Goal: Information Seeking & Learning: Understand process/instructions

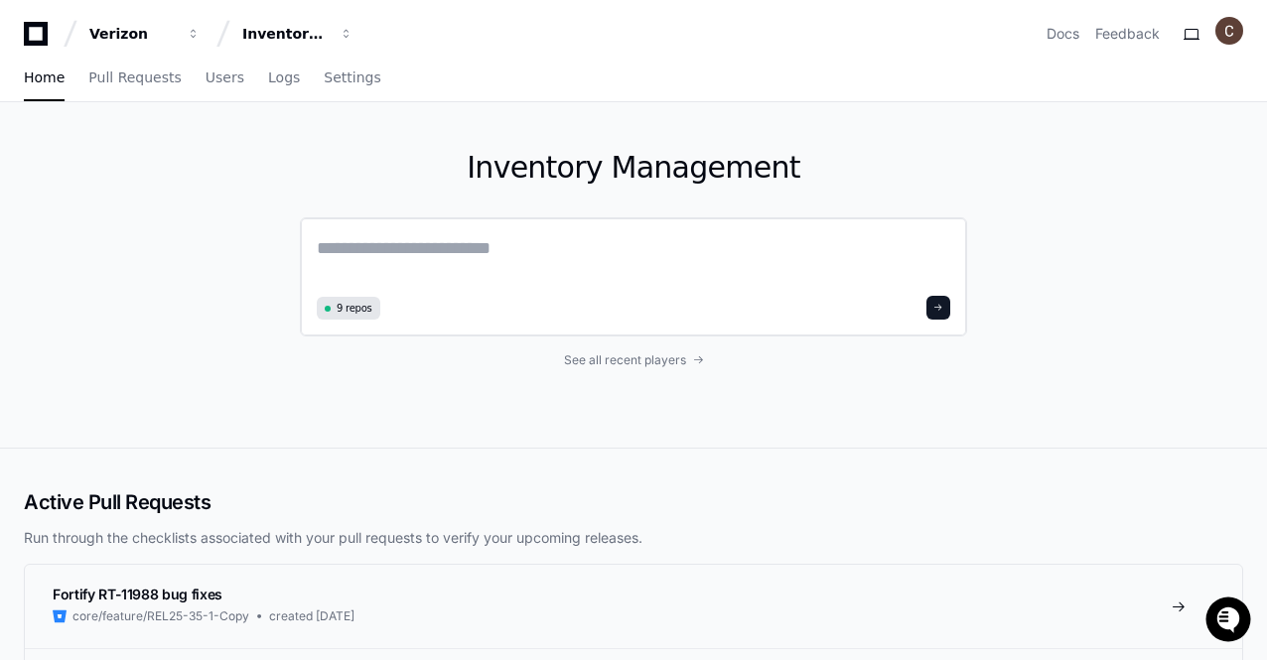
click at [425, 250] on textarea at bounding box center [633, 262] width 633 height 56
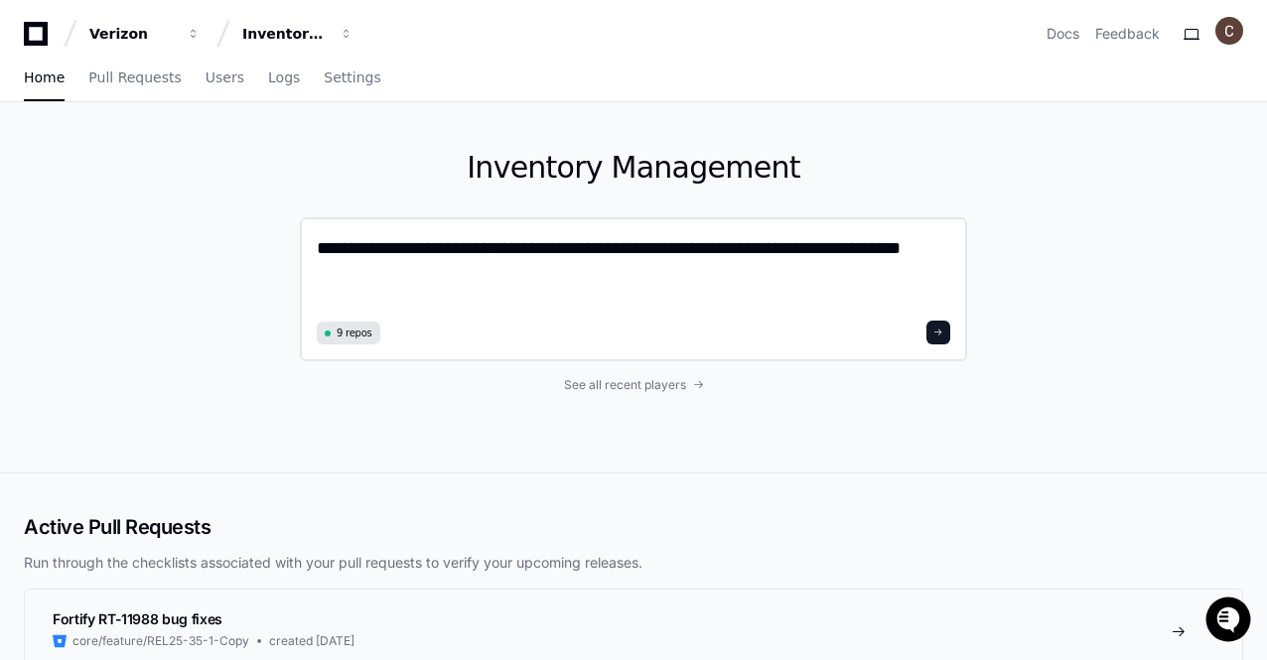
paste textarea "**********"
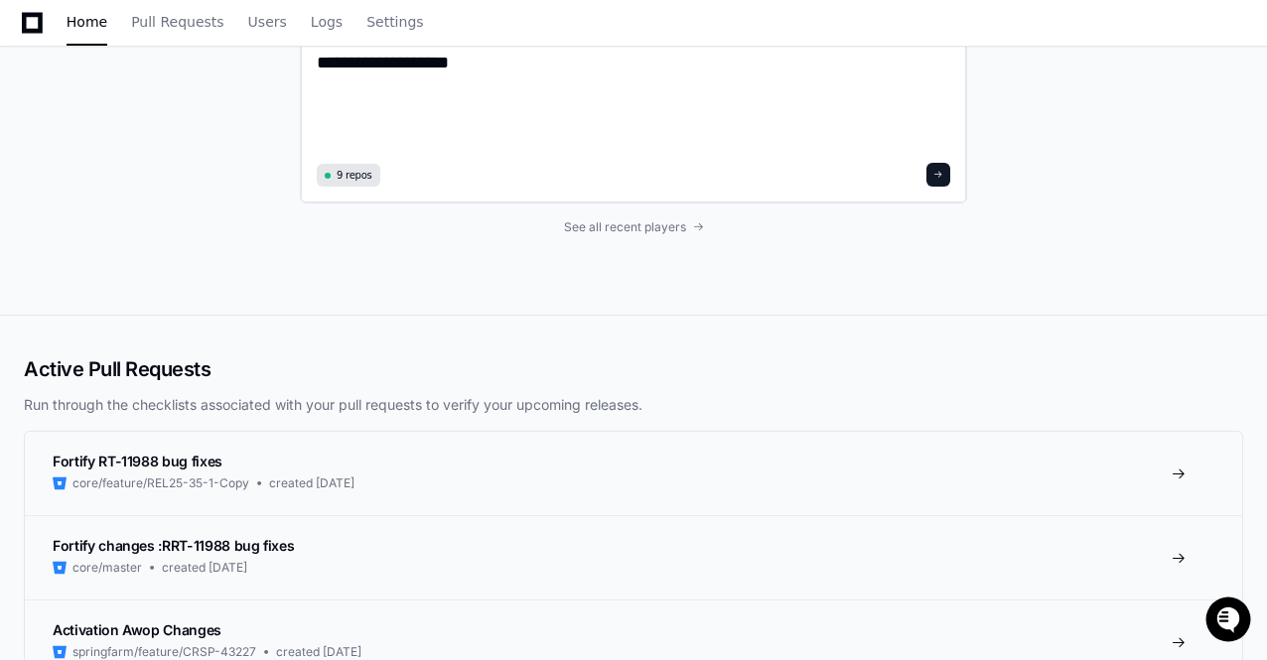
scroll to position [807, 0]
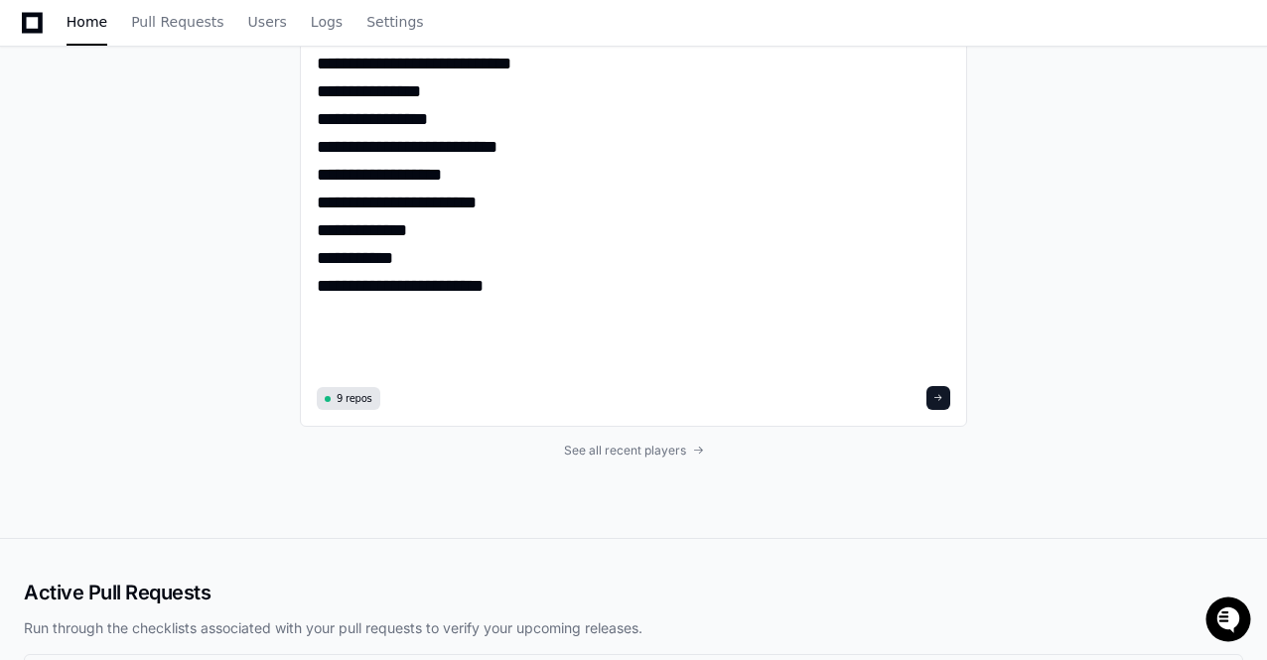
scroll to position [734, 0]
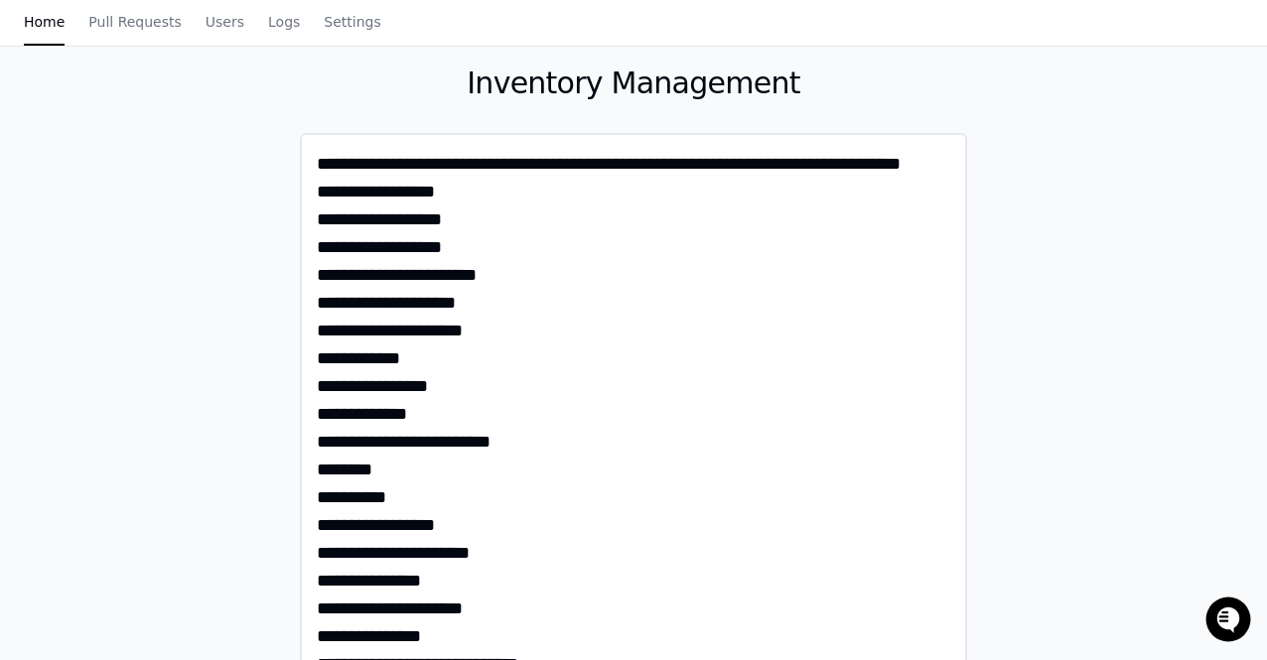
scroll to position [0, 0]
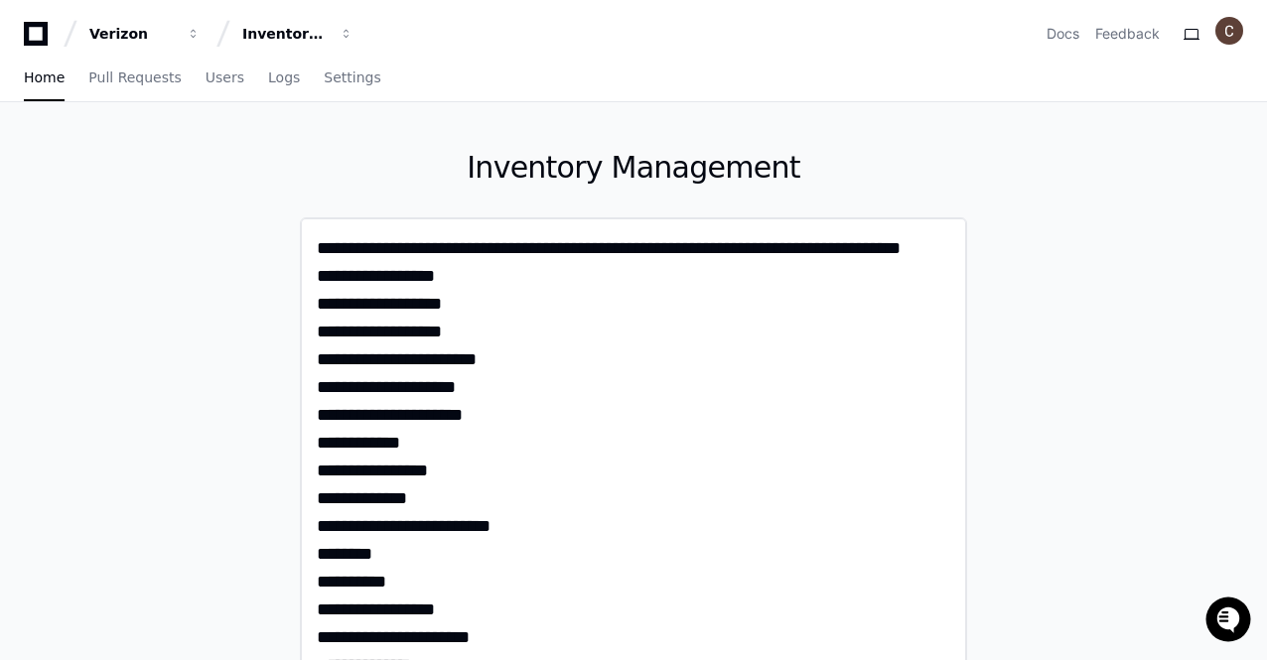
drag, startPoint x: 321, startPoint y: 305, endPoint x: 454, endPoint y: 305, distance: 133.0
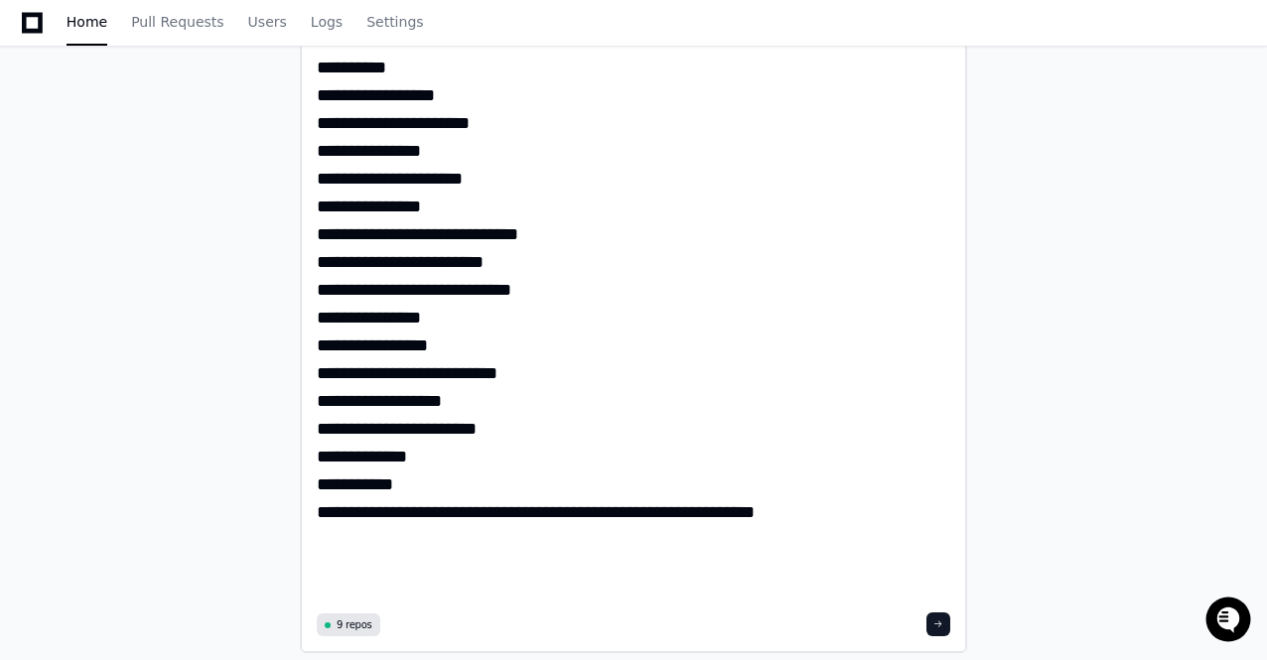
scroll to position [516, 0]
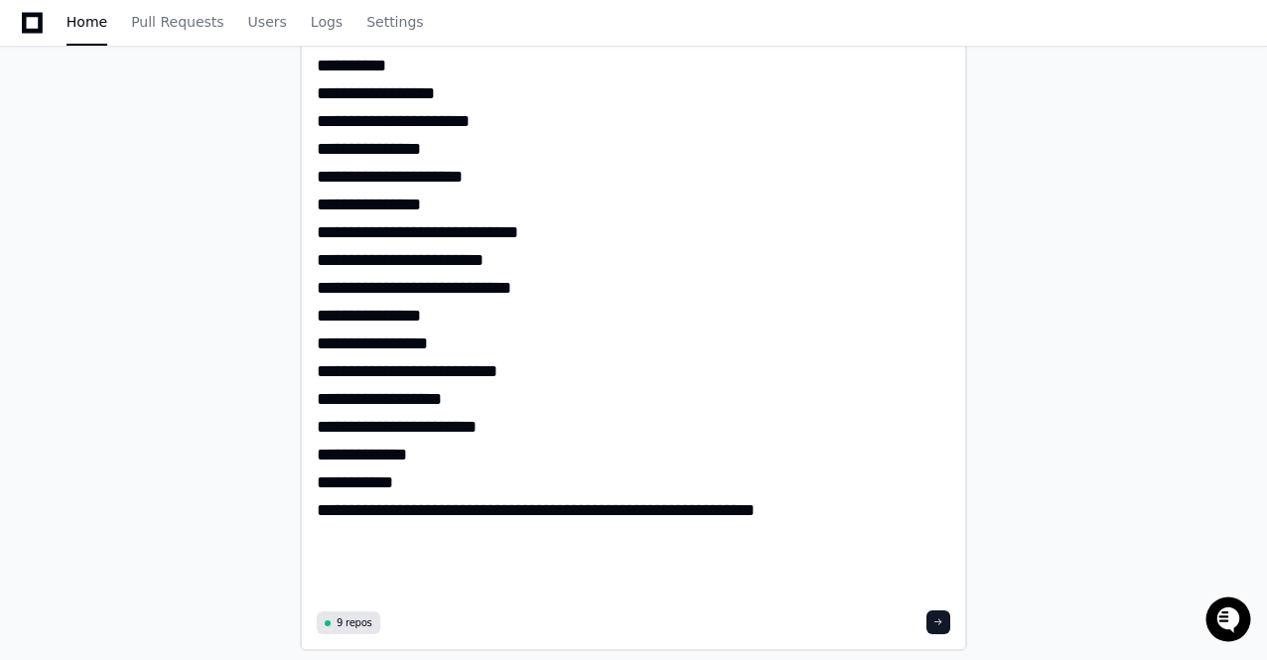
drag, startPoint x: 563, startPoint y: 542, endPoint x: 665, endPoint y: 543, distance: 102.3
click at [665, 543] on textarea "**********" at bounding box center [634, 161] width 634 height 887
paste textarea "****"
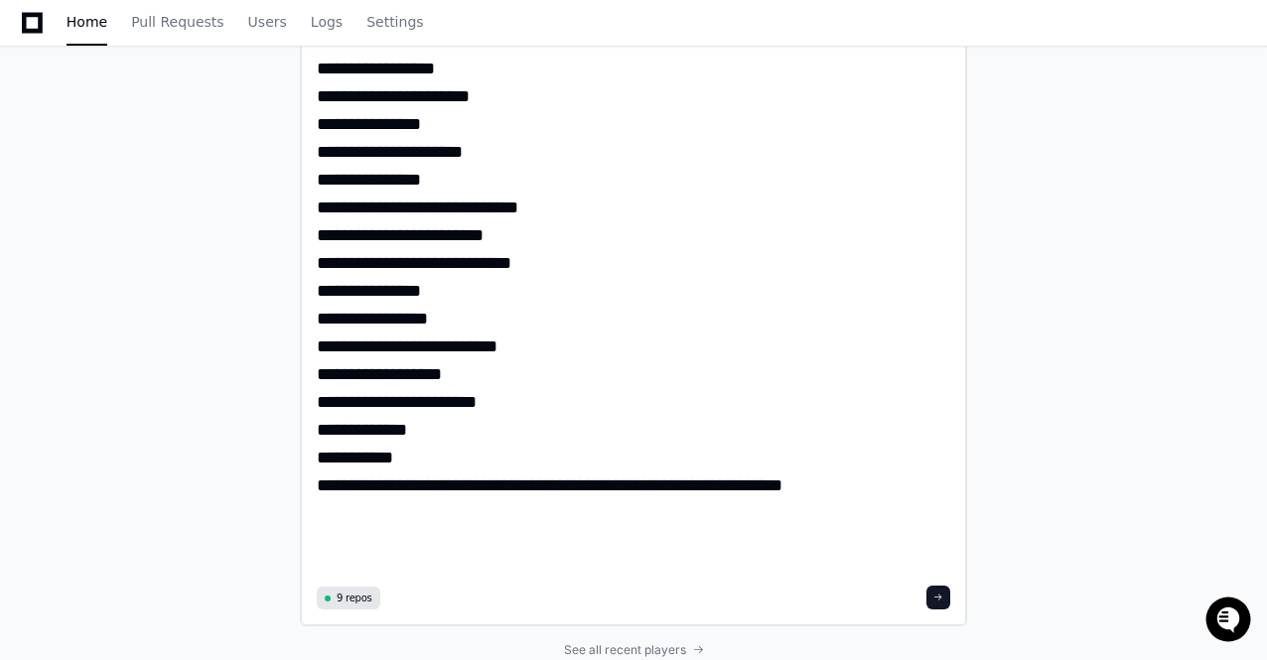
scroll to position [594, 0]
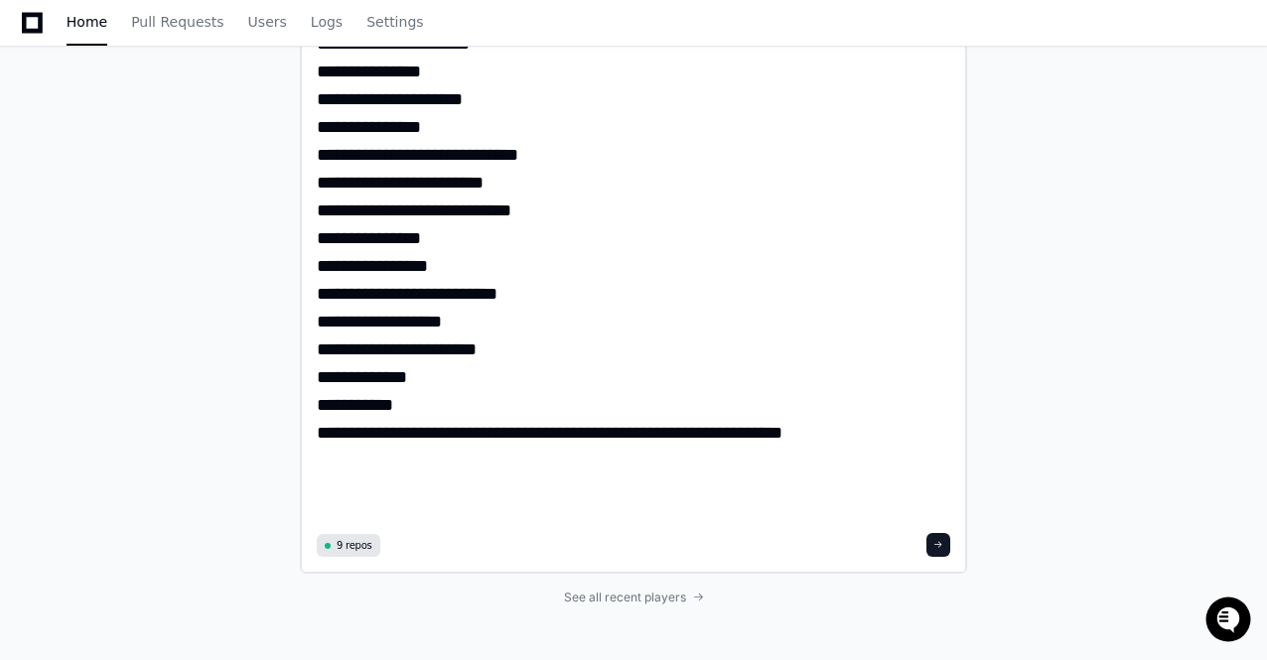
type textarea "**********"
click at [945, 543] on button at bounding box center [938, 545] width 24 height 24
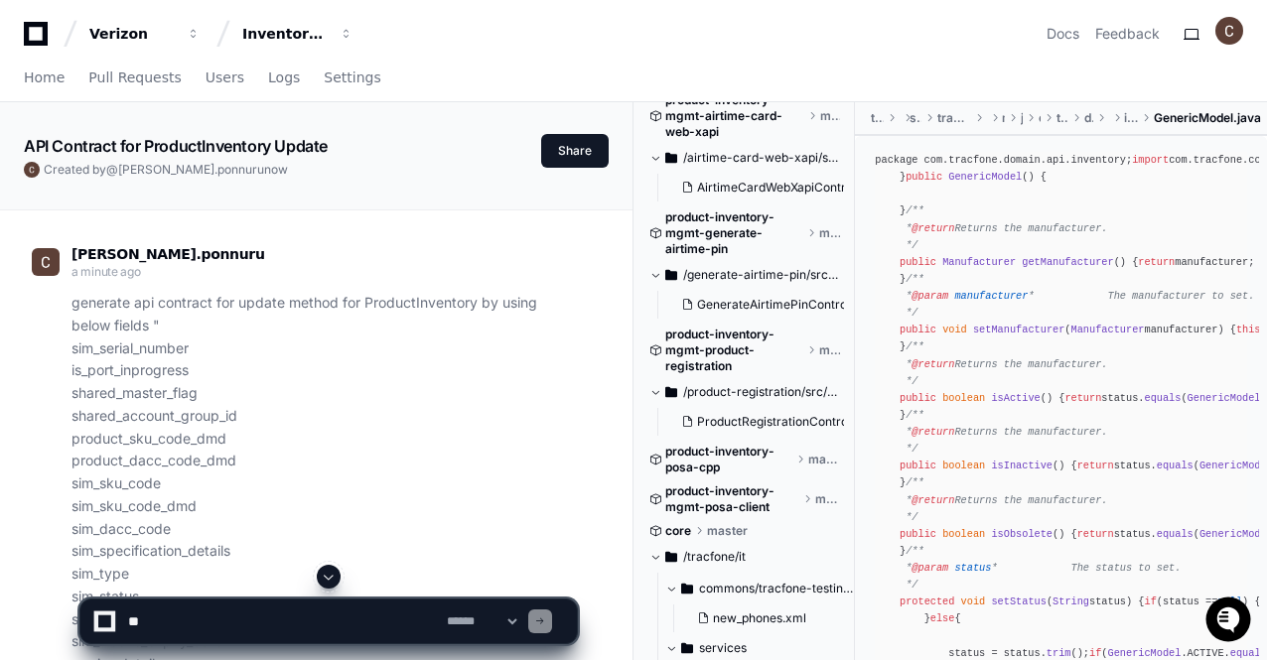
click at [338, 615] on textarea at bounding box center [283, 622] width 319 height 44
click at [270, 622] on textarea at bounding box center [283, 622] width 319 height 44
type textarea "**********"
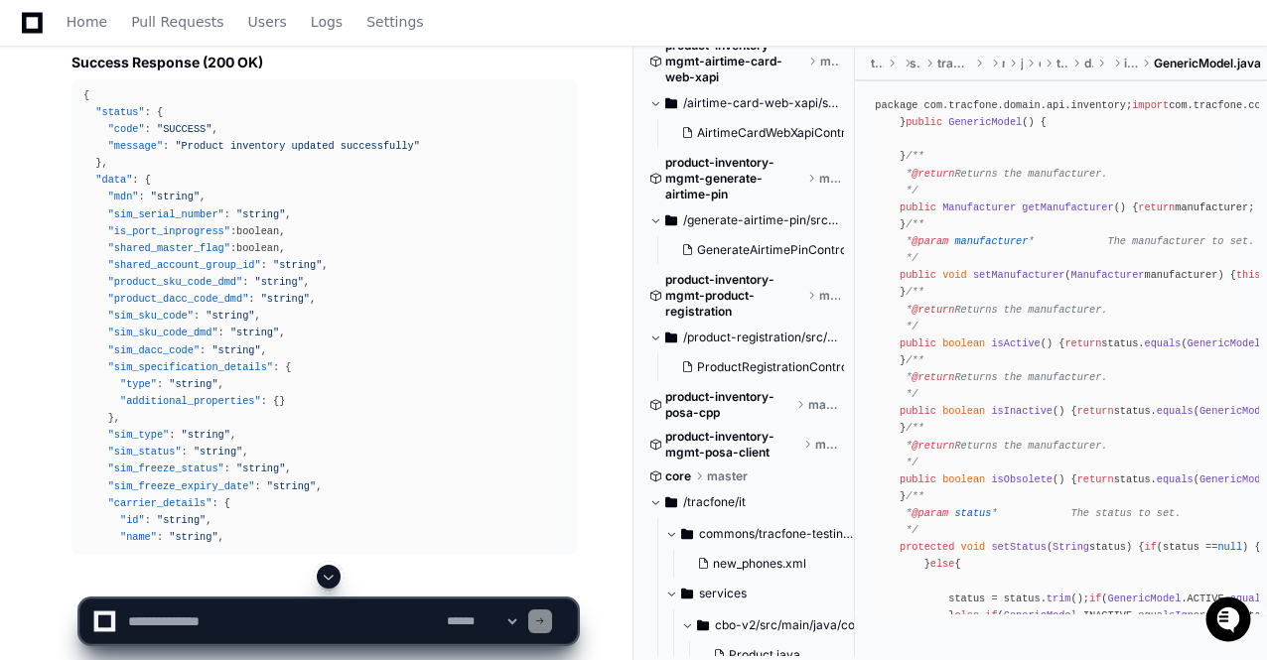
scroll to position [7559, 0]
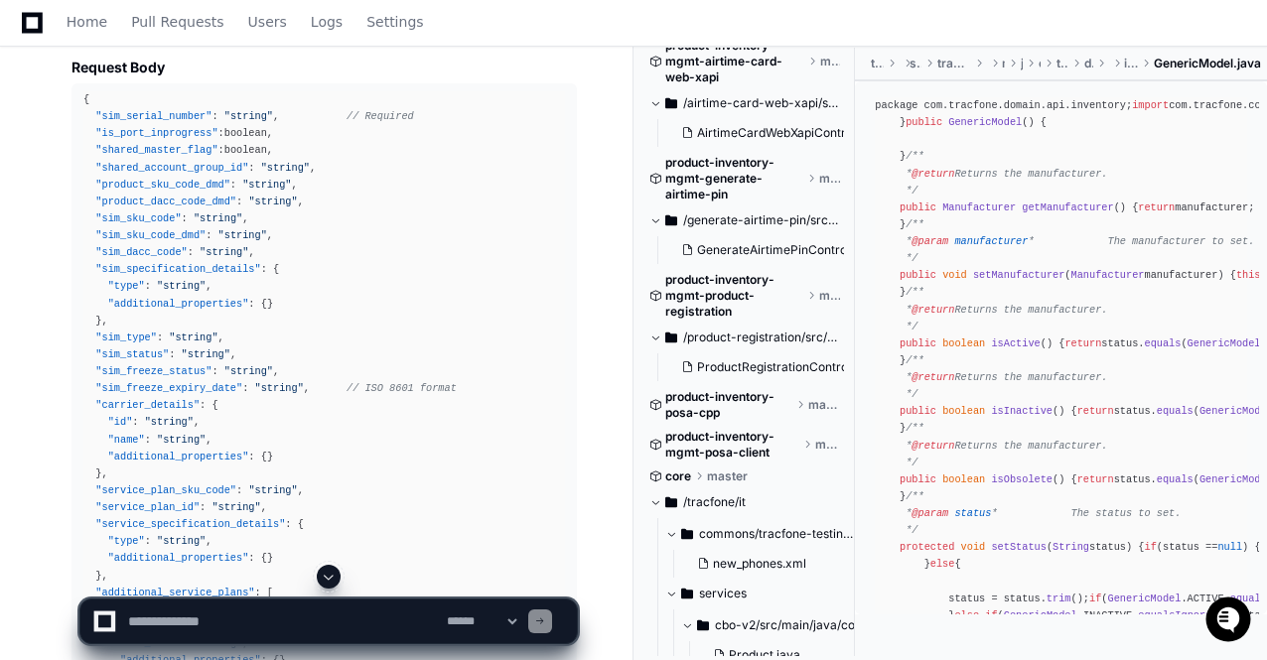
scroll to position [6539, 0]
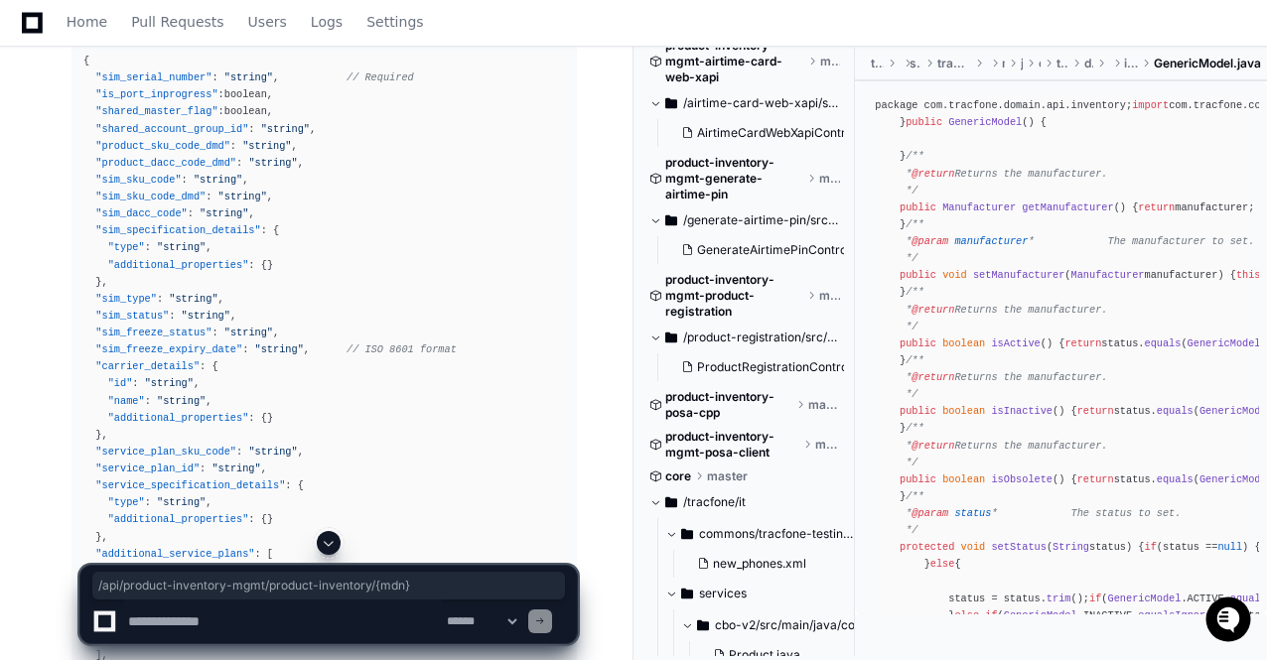
drag, startPoint x: 395, startPoint y: 133, endPoint x: 102, endPoint y: 132, distance: 292.9
copy div "/api/ product-inventory-mgmt /product-inventory/ {mdn}"
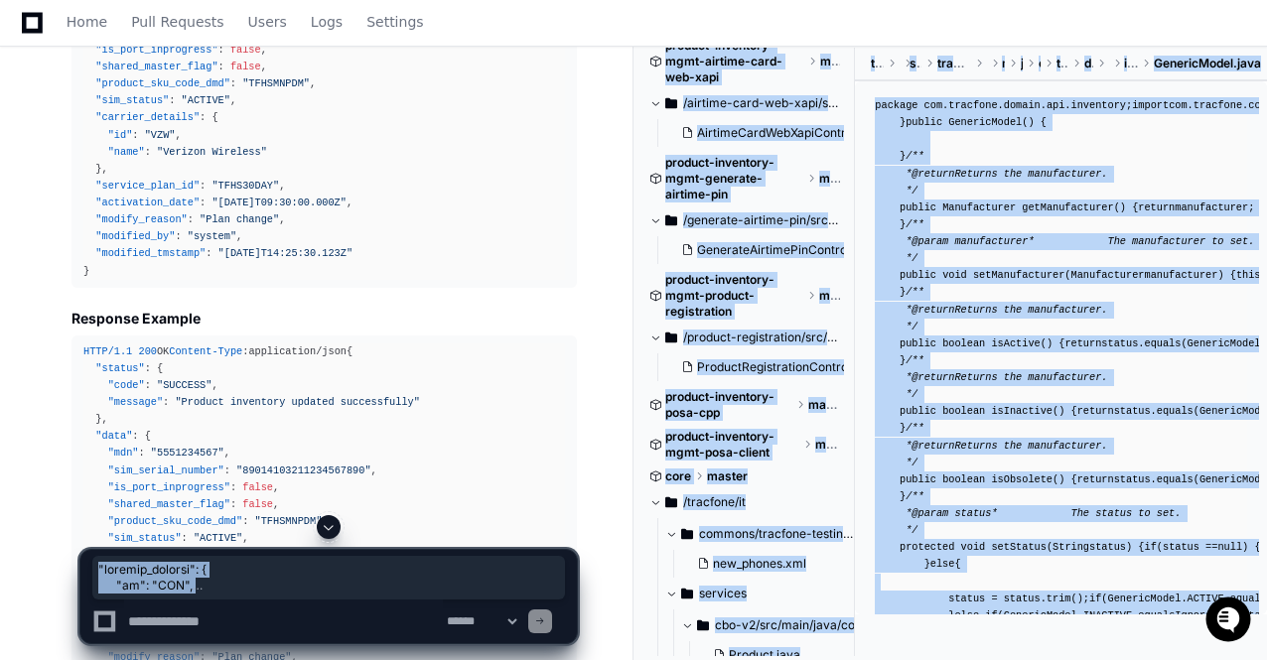
scroll to position [4713, 0]
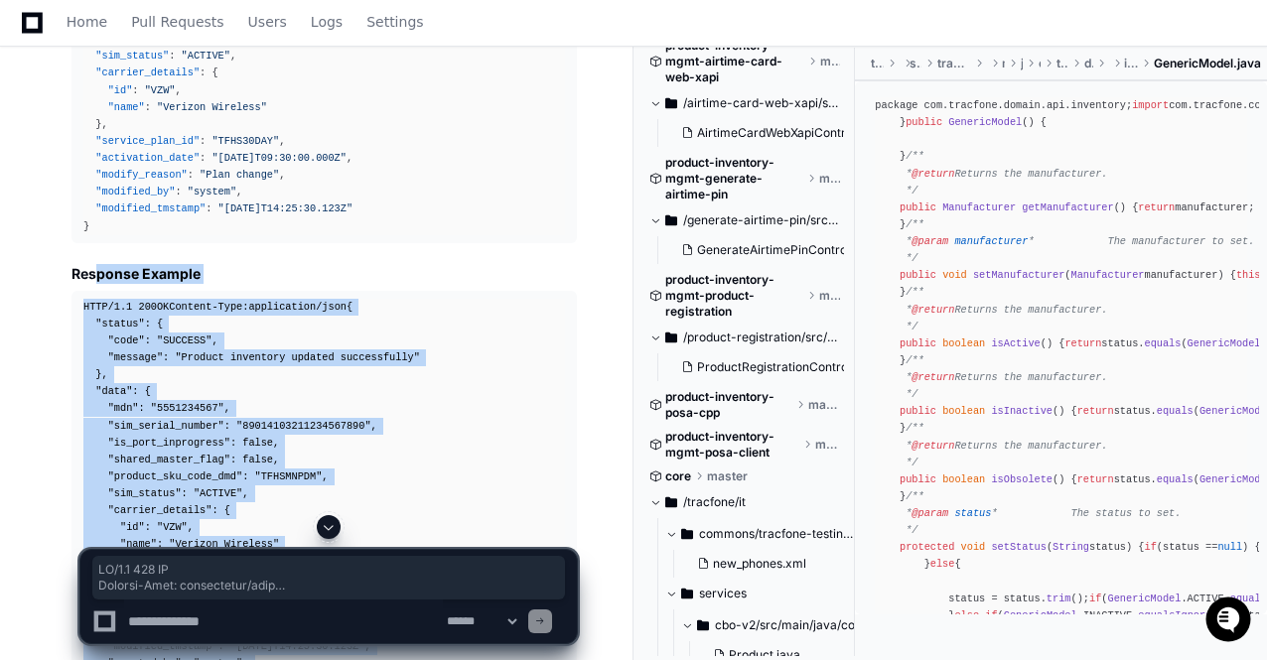
drag, startPoint x: 549, startPoint y: 289, endPoint x: 94, endPoint y: 357, distance: 459.8
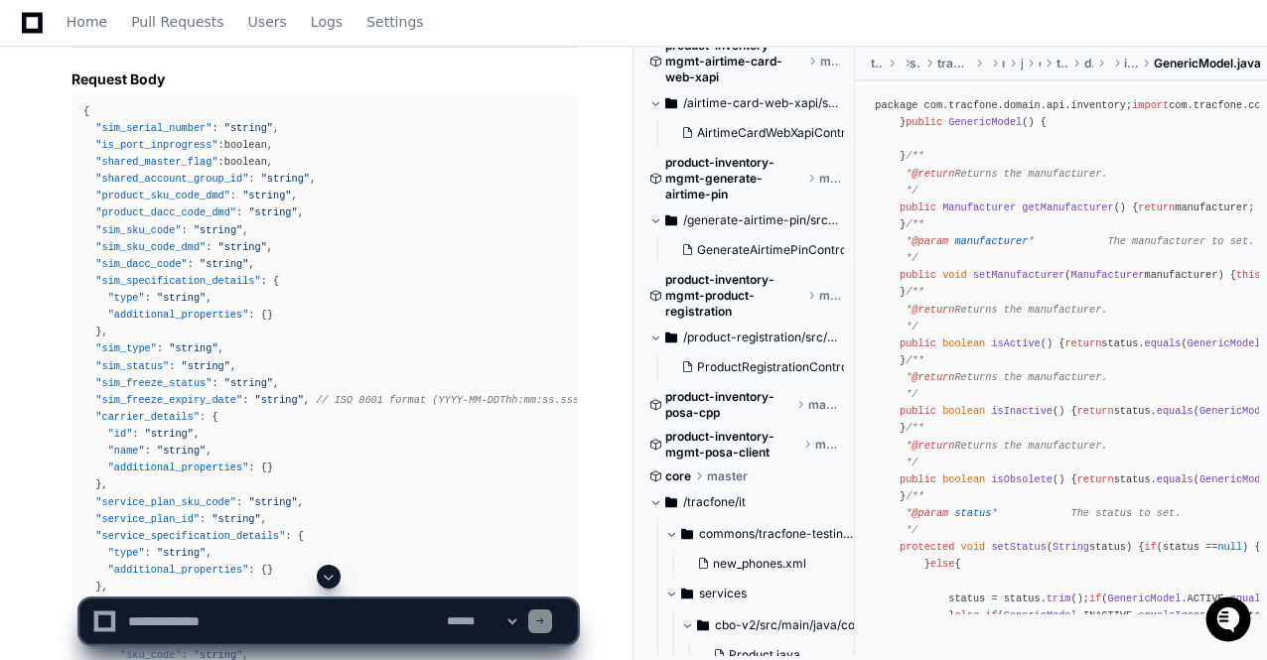
scroll to position [1777, 0]
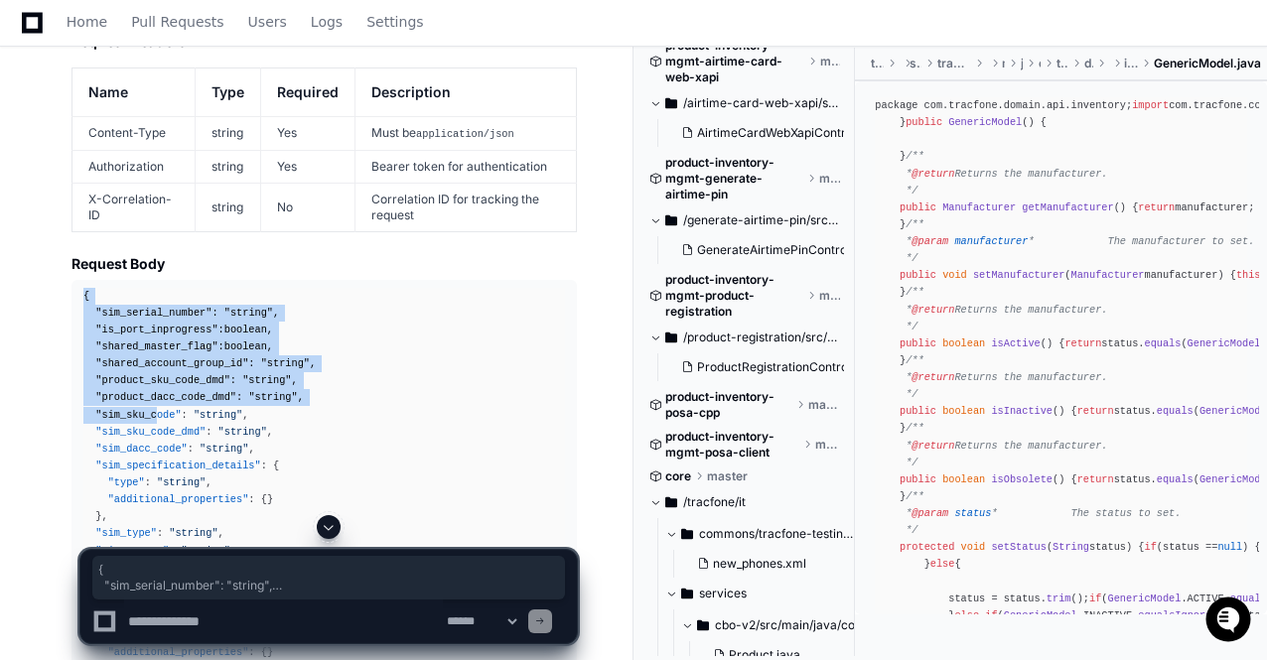
drag, startPoint x: 81, startPoint y: 289, endPoint x: 151, endPoint y: 416, distance: 144.8
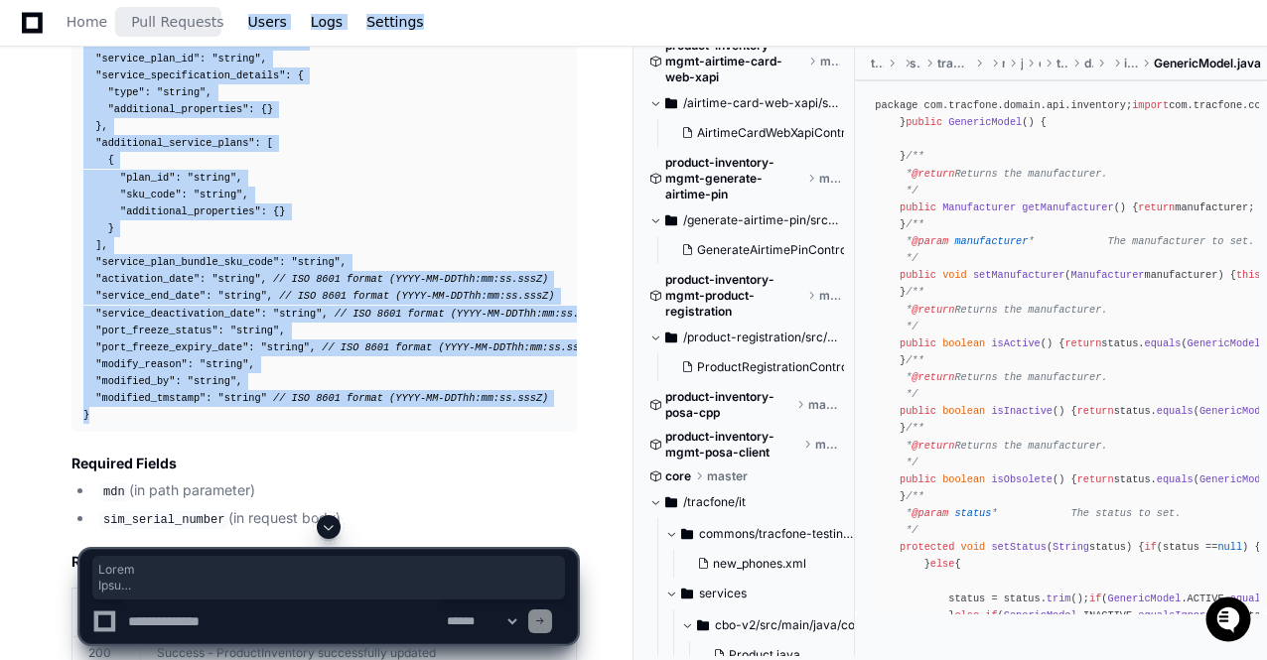
scroll to position [2417, 0]
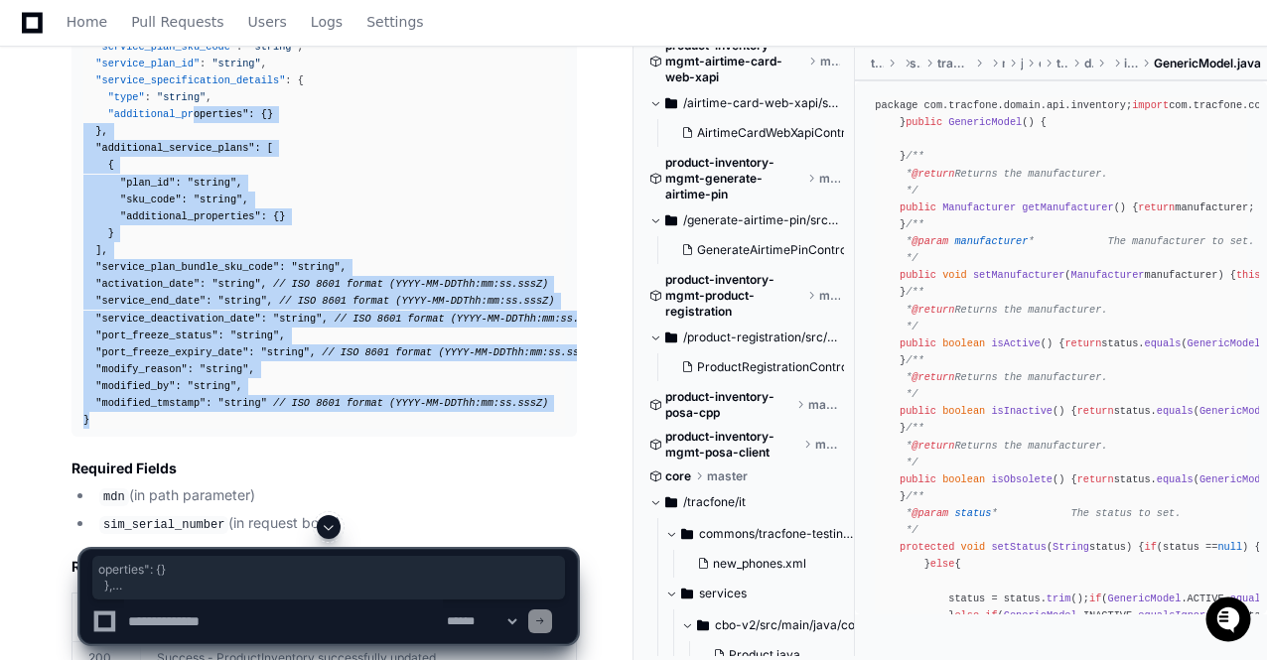
drag, startPoint x: 574, startPoint y: 412, endPoint x: 187, endPoint y: 116, distance: 487.3
click at [187, 116] on pre "{ "sim_serial_number" : "string" , "is_port_inprogress" : boolean , "shared_mas…" at bounding box center [323, 39] width 505 height 798
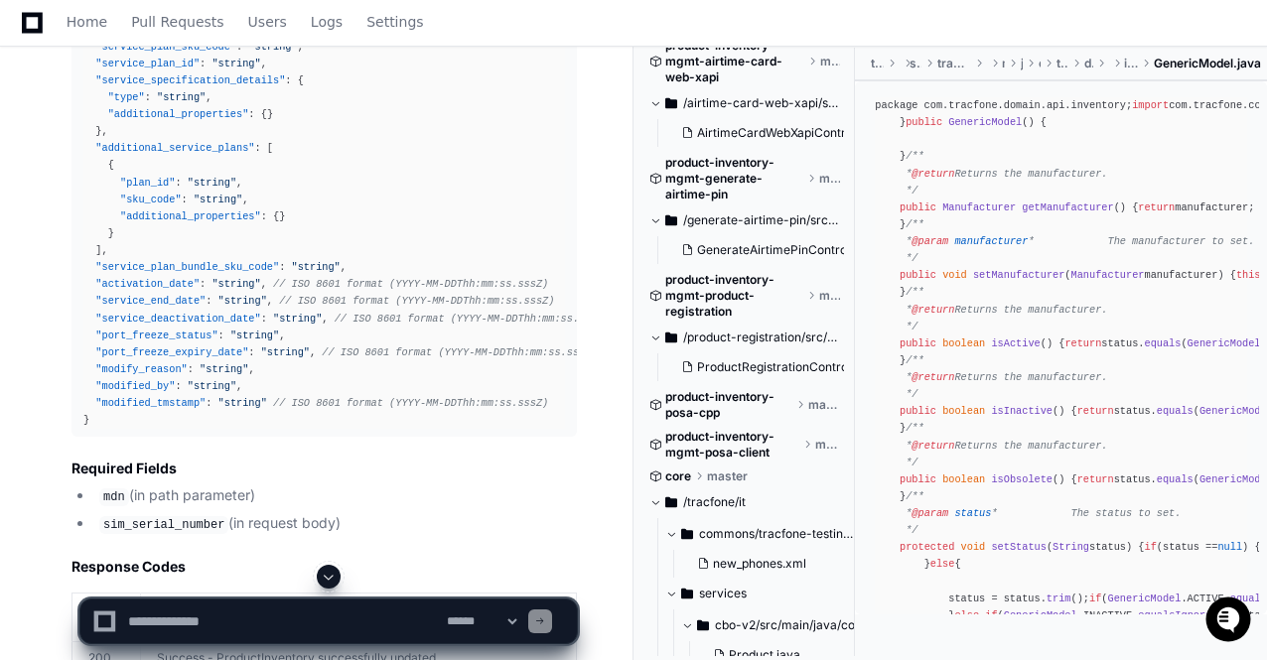
click at [556, 474] on h3 "Required Fields" at bounding box center [323, 469] width 505 height 20
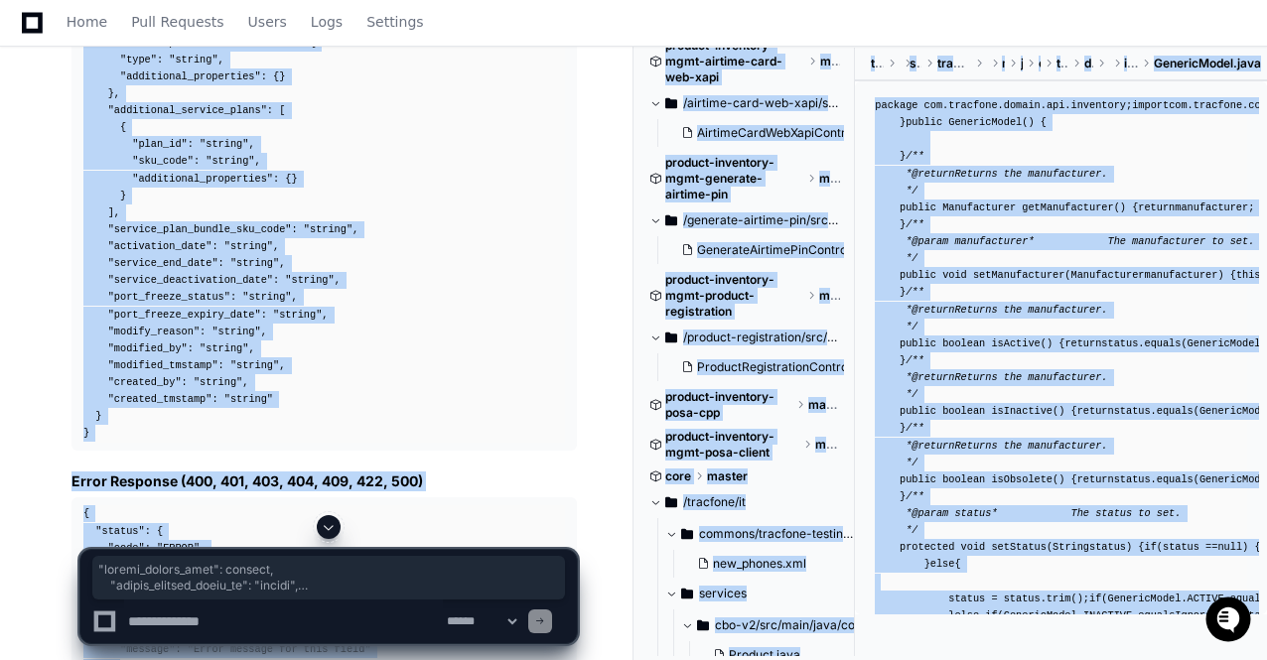
scroll to position [7188, 0]
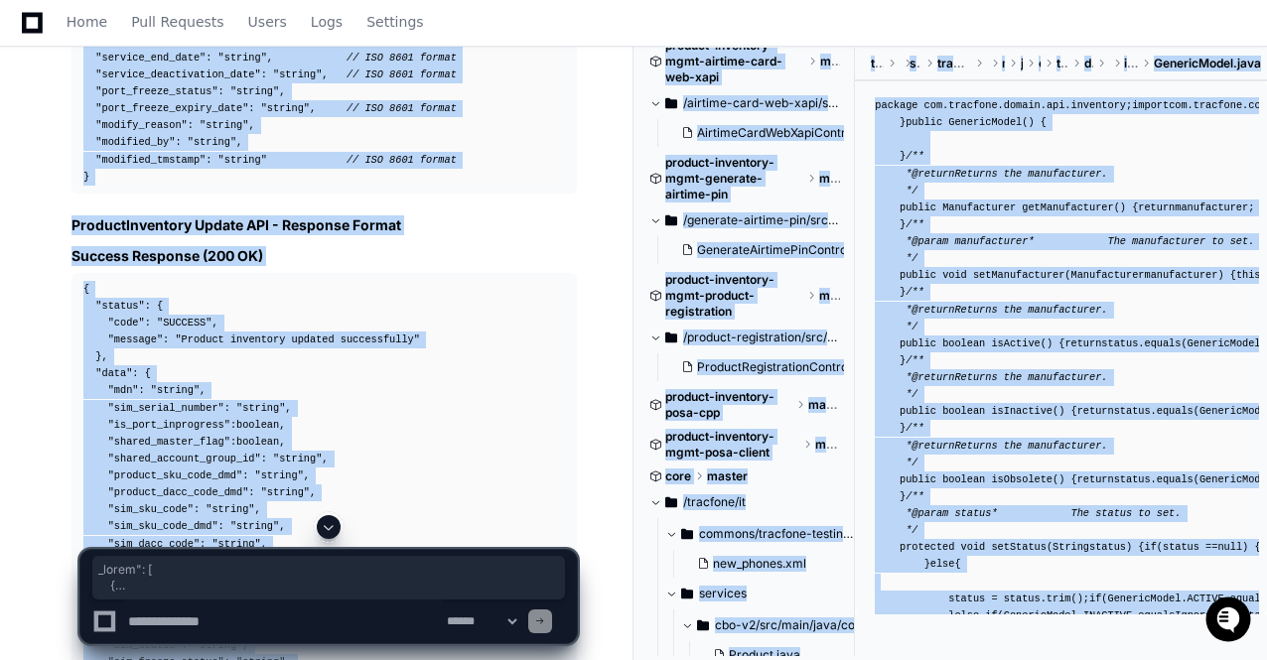
drag, startPoint x: 596, startPoint y: 581, endPoint x: 470, endPoint y: 305, distance: 303.4
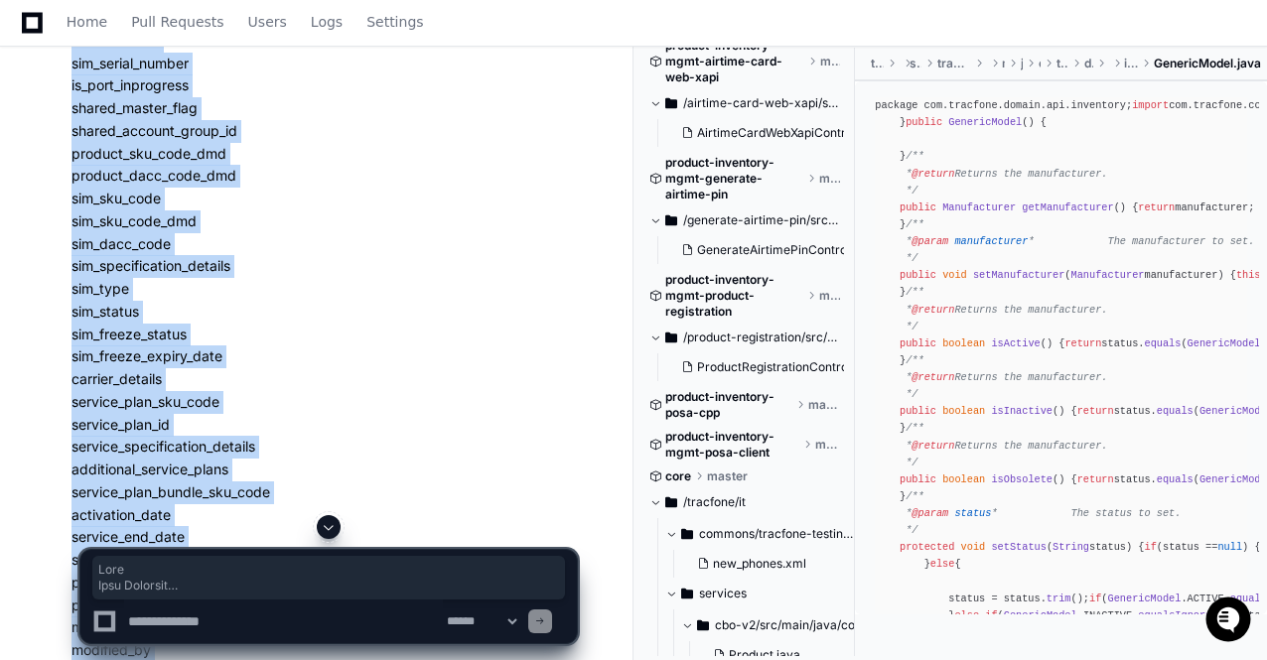
scroll to position [0, 0]
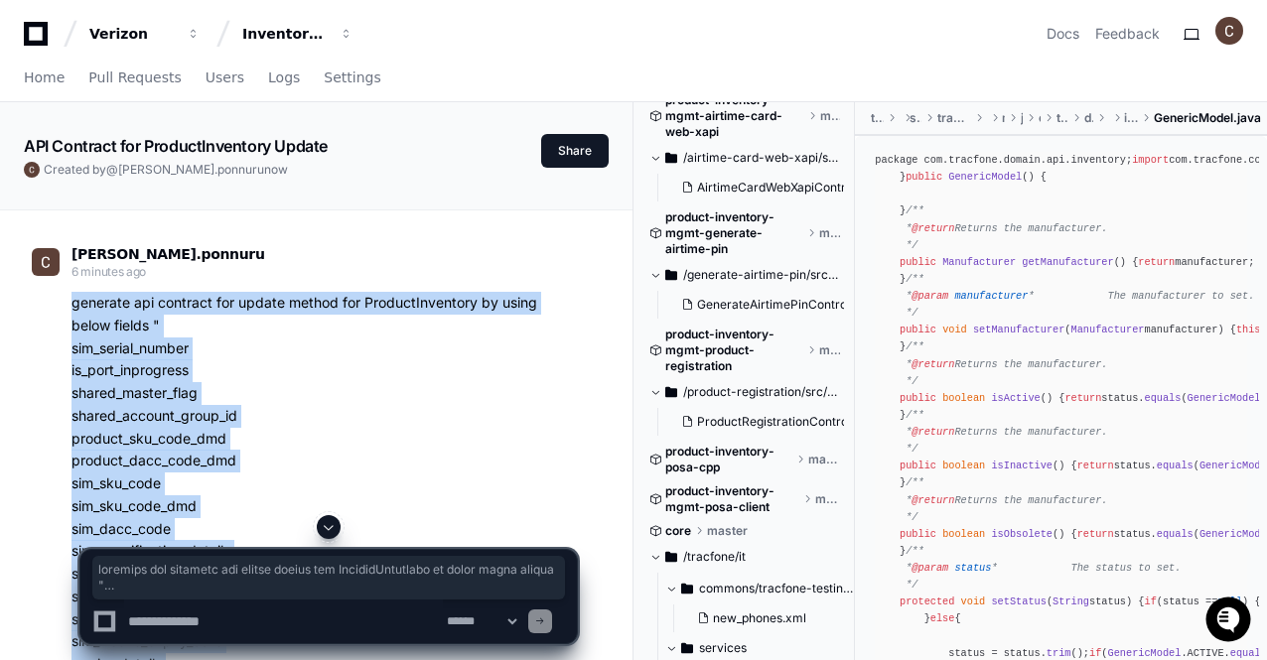
drag, startPoint x: 578, startPoint y: 529, endPoint x: 66, endPoint y: 297, distance: 562.5
copy div "generate api contract for update method for ProductInventory by using below fie…"
click at [238, 361] on p "generate api contract for update method for ProductInventory by using below fie…" at bounding box center [323, 631] width 505 height 678
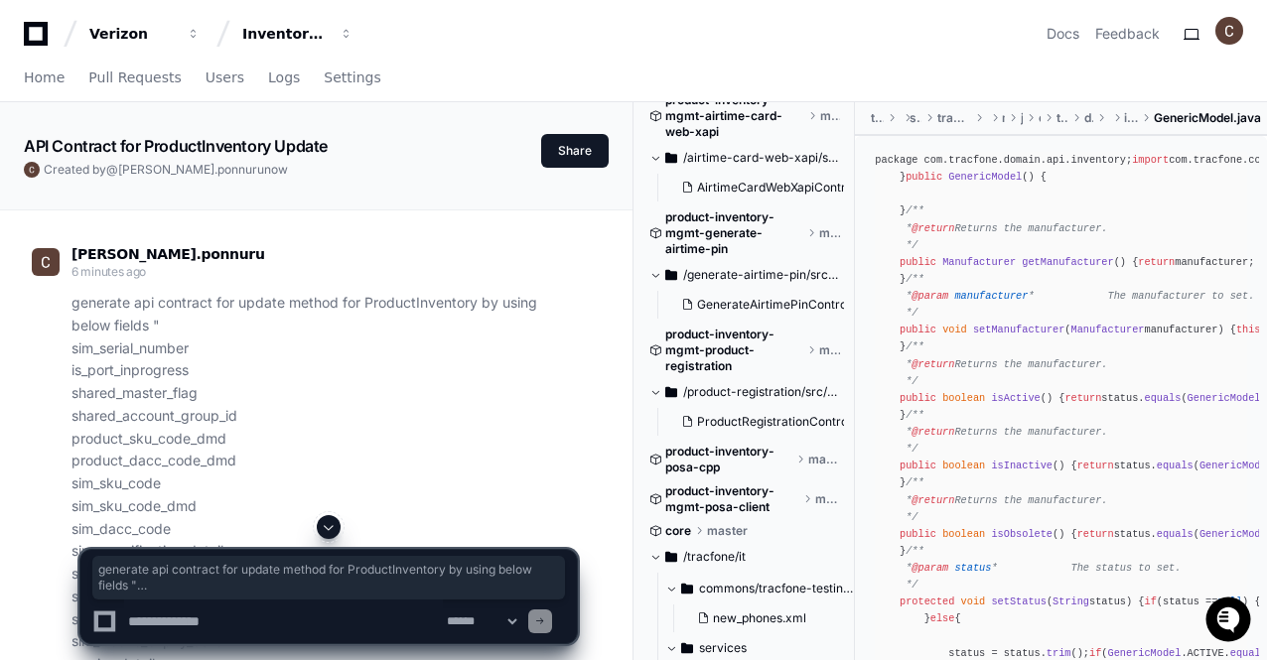
drag, startPoint x: 541, startPoint y: 543, endPoint x: 67, endPoint y: 304, distance: 531.4
click at [67, 304] on div "generate api contract for update method for ProductInventory by using below fie…" at bounding box center [304, 631] width 545 height 678
copy p "generate api contract for update method for ProductInventory by using below fie…"
click at [33, 37] on icon at bounding box center [36, 34] width 40 height 24
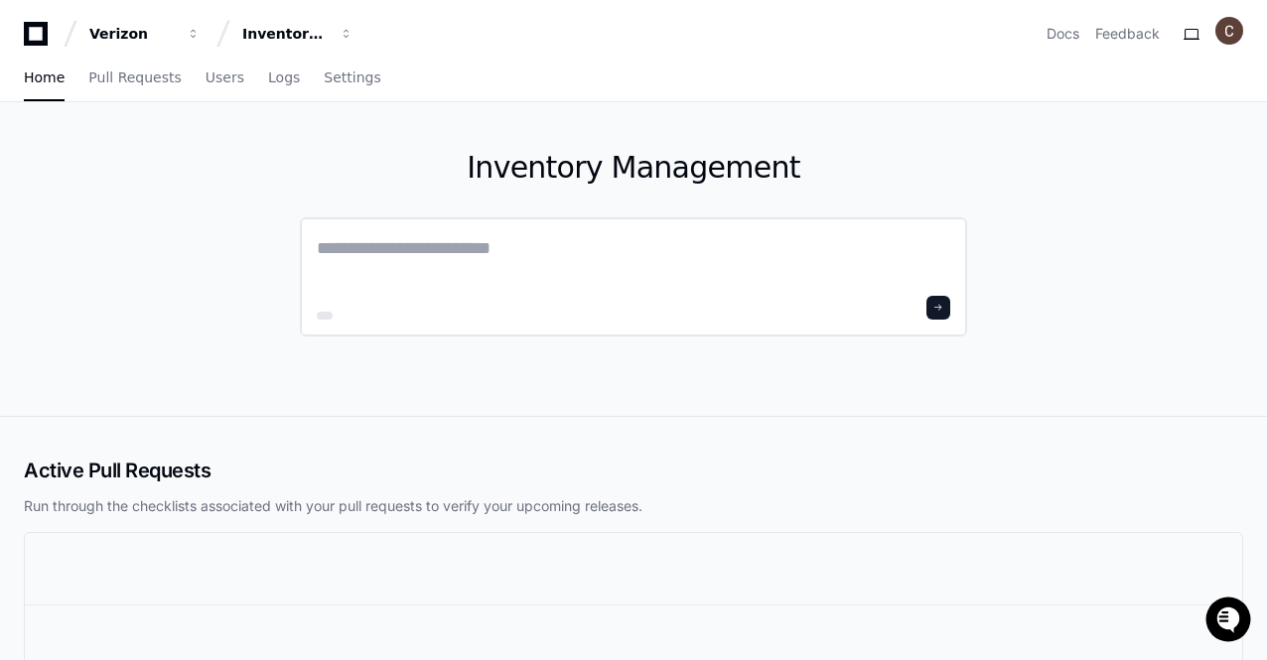
click at [469, 267] on textarea at bounding box center [633, 262] width 633 height 56
paste textarea "**********"
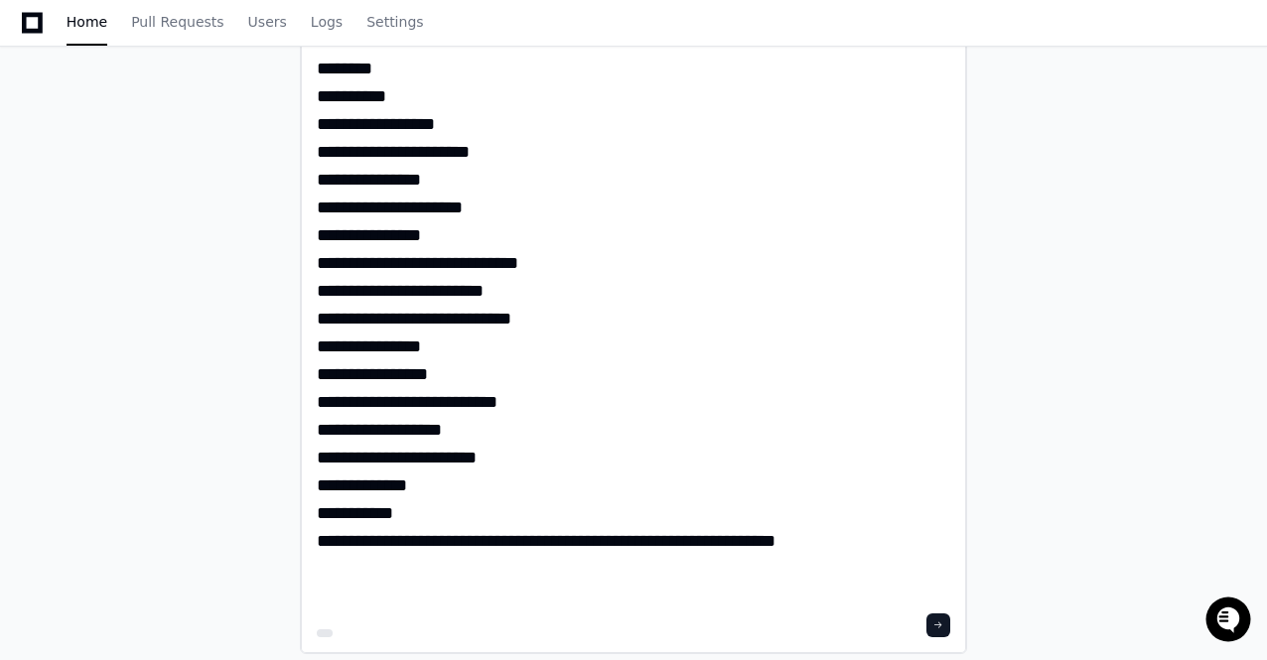
scroll to position [518, 0]
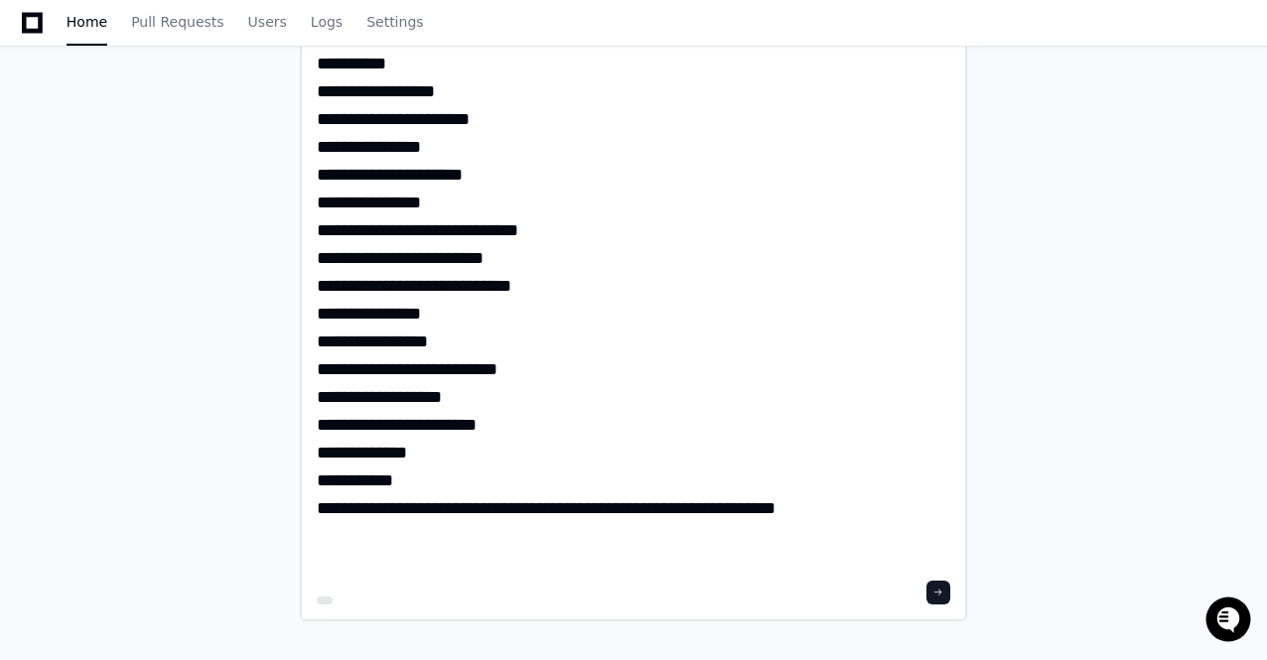
click at [502, 539] on textarea "**********" at bounding box center [634, 145] width 634 height 859
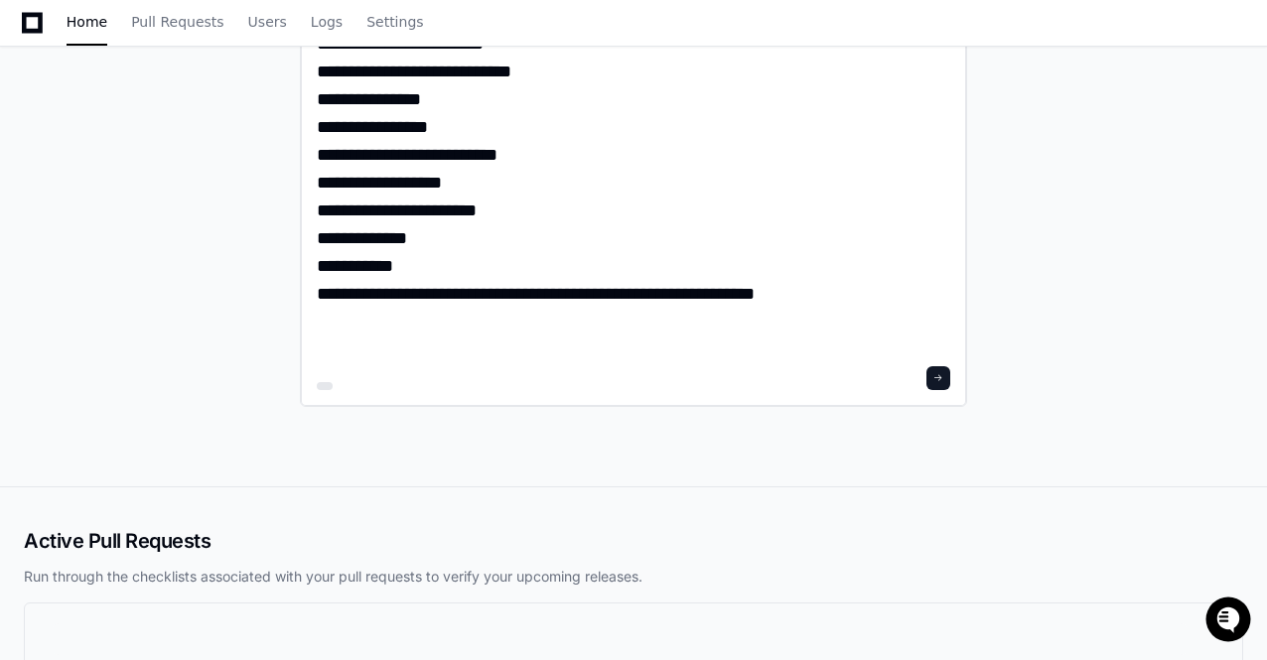
scroll to position [780, 0]
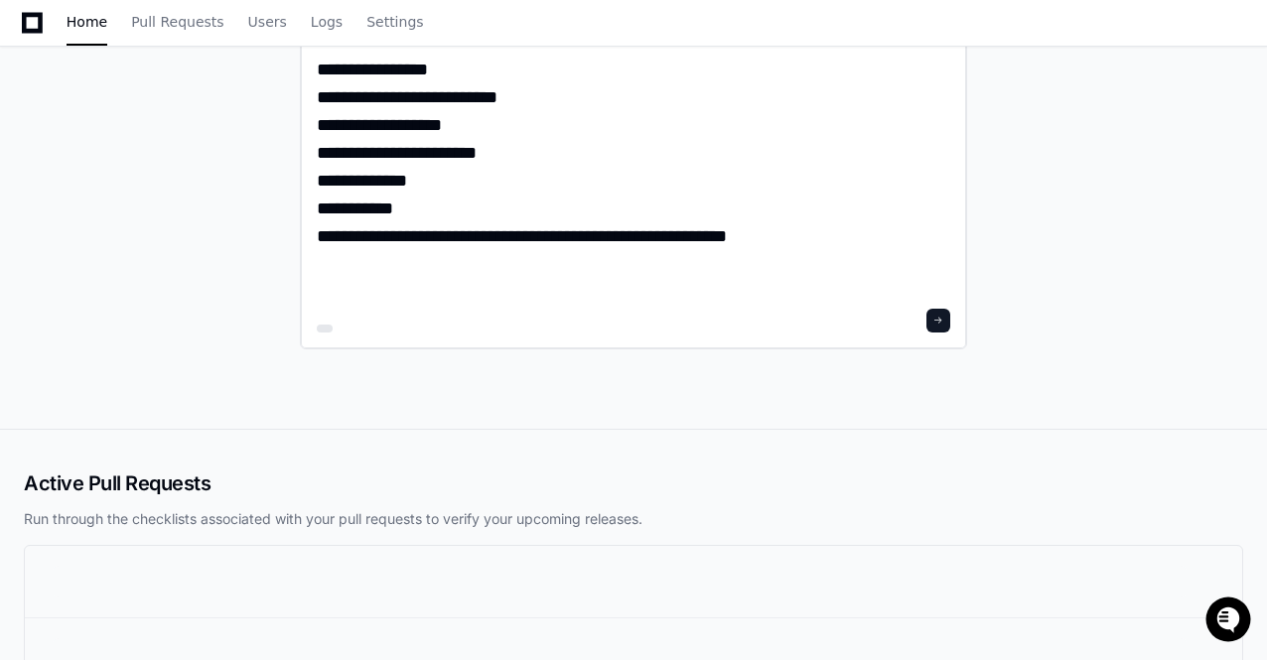
scroll to position [975, 0]
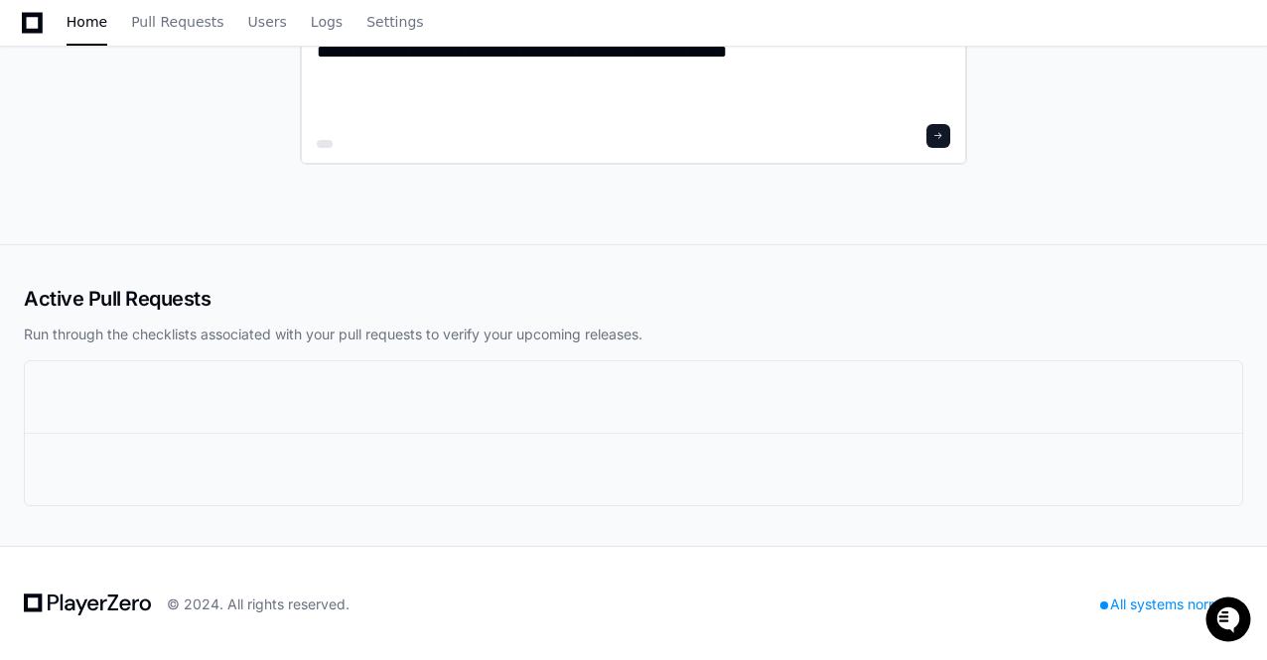
type textarea "**********"
click at [943, 137] on span at bounding box center [938, 136] width 10 height 10
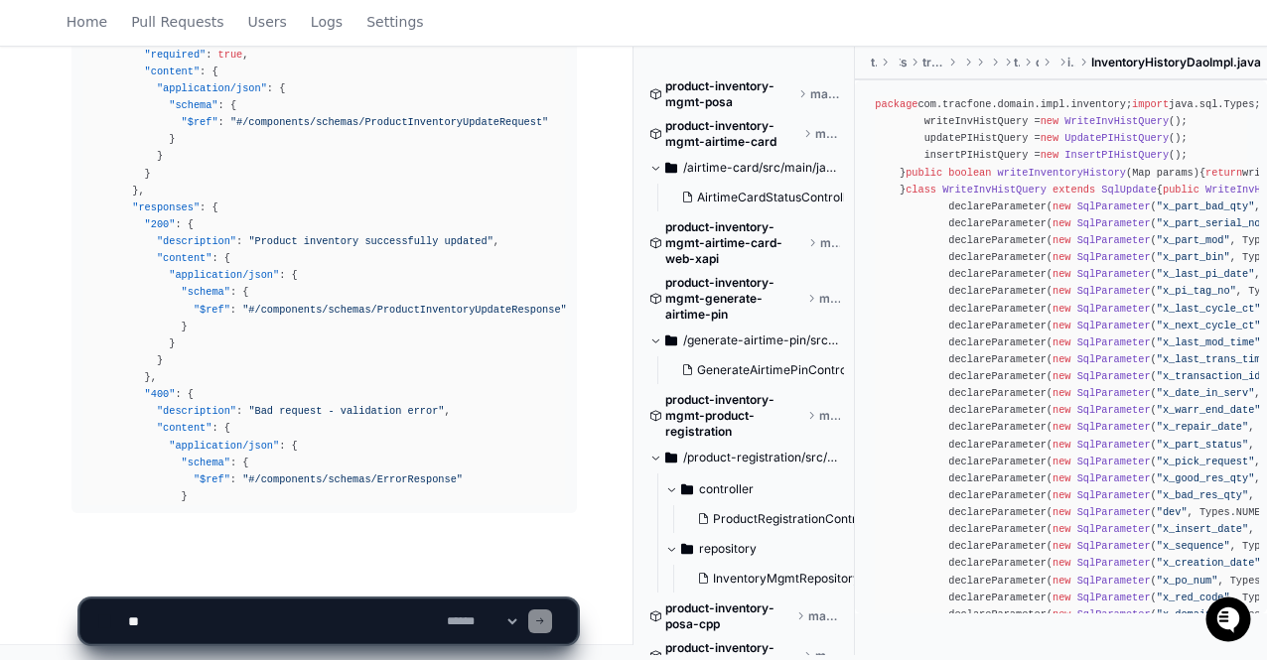
scroll to position [2008, 0]
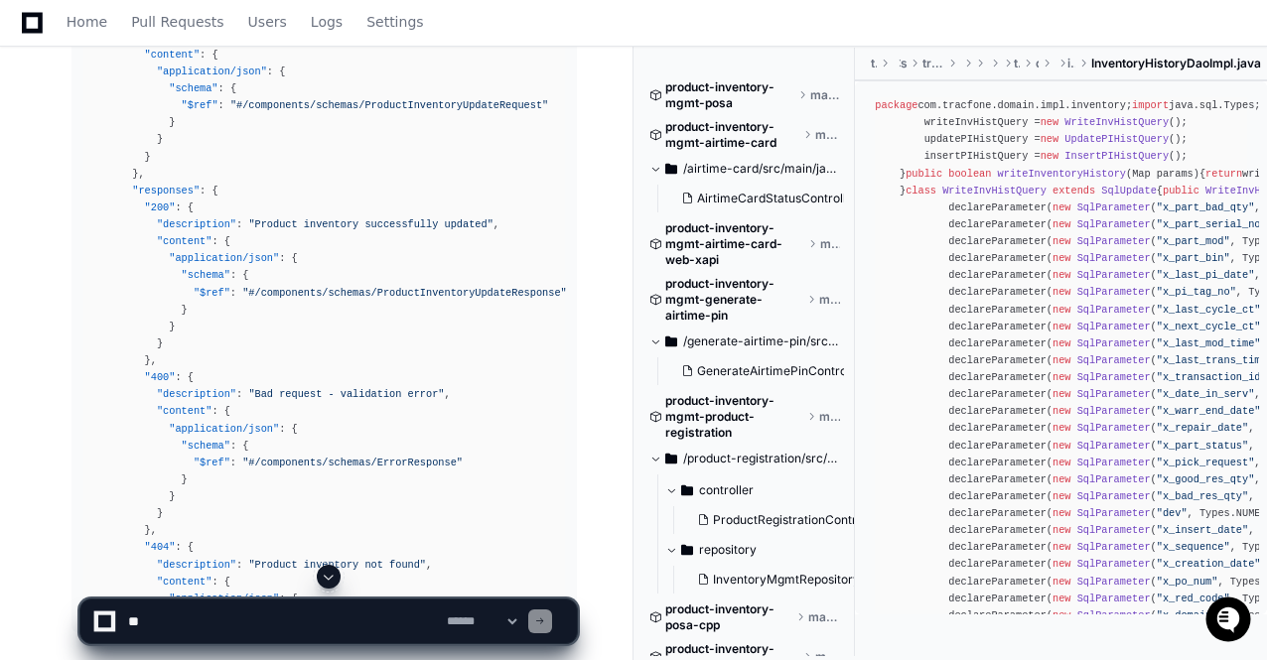
click at [307, 624] on textarea at bounding box center [283, 622] width 319 height 44
type textarea "**********"
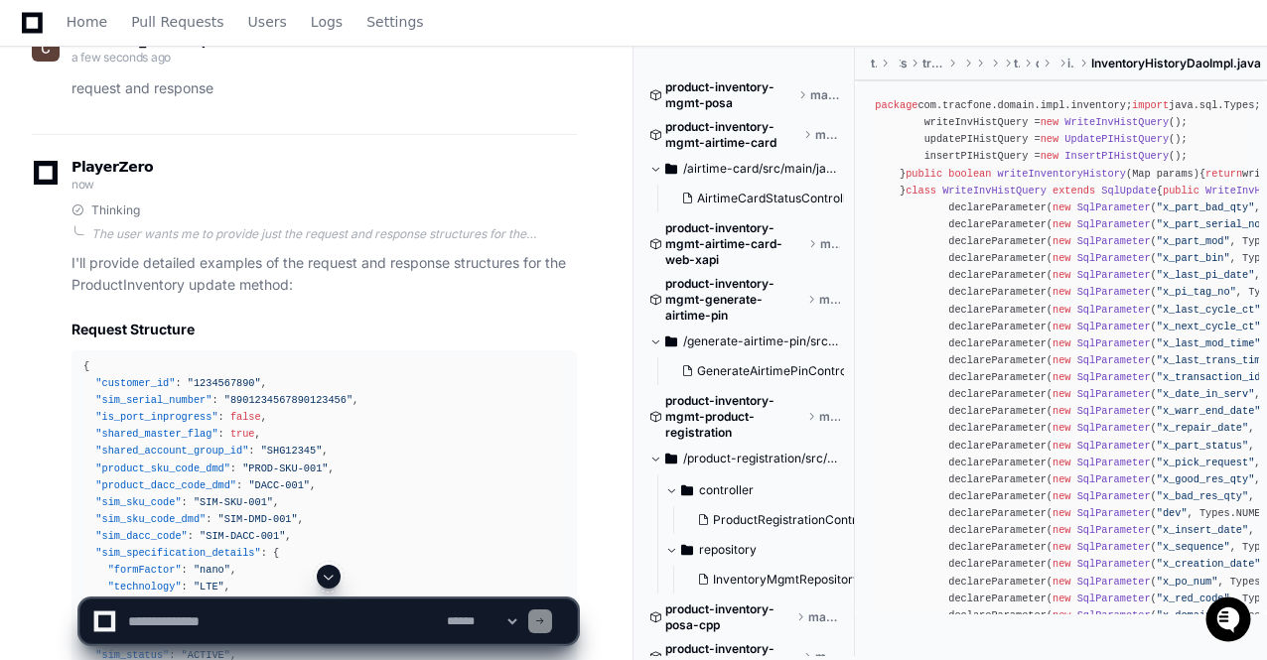
scroll to position [7291, 0]
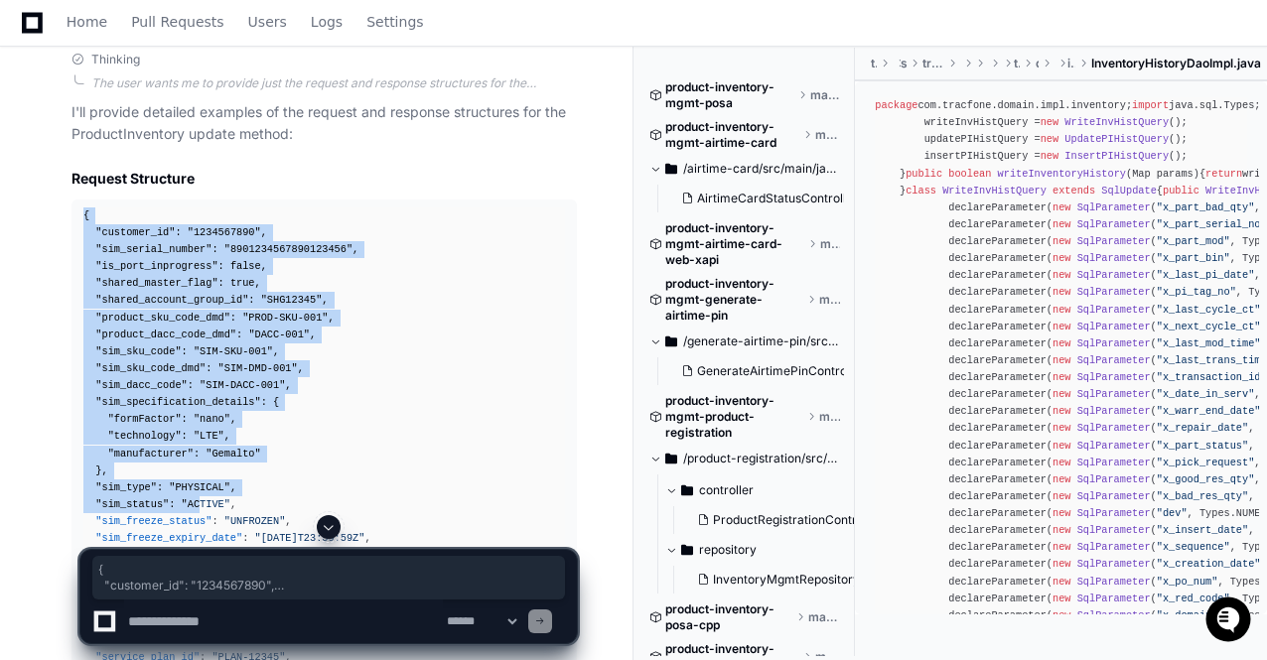
drag, startPoint x: 82, startPoint y: 208, endPoint x: 192, endPoint y: 512, distance: 322.8
click at [192, 512] on pre "{ "customer_id" : "1234567890" , "sim_serial_number" : "8901234567890123456" , …" at bounding box center [323, 667] width 505 height 934
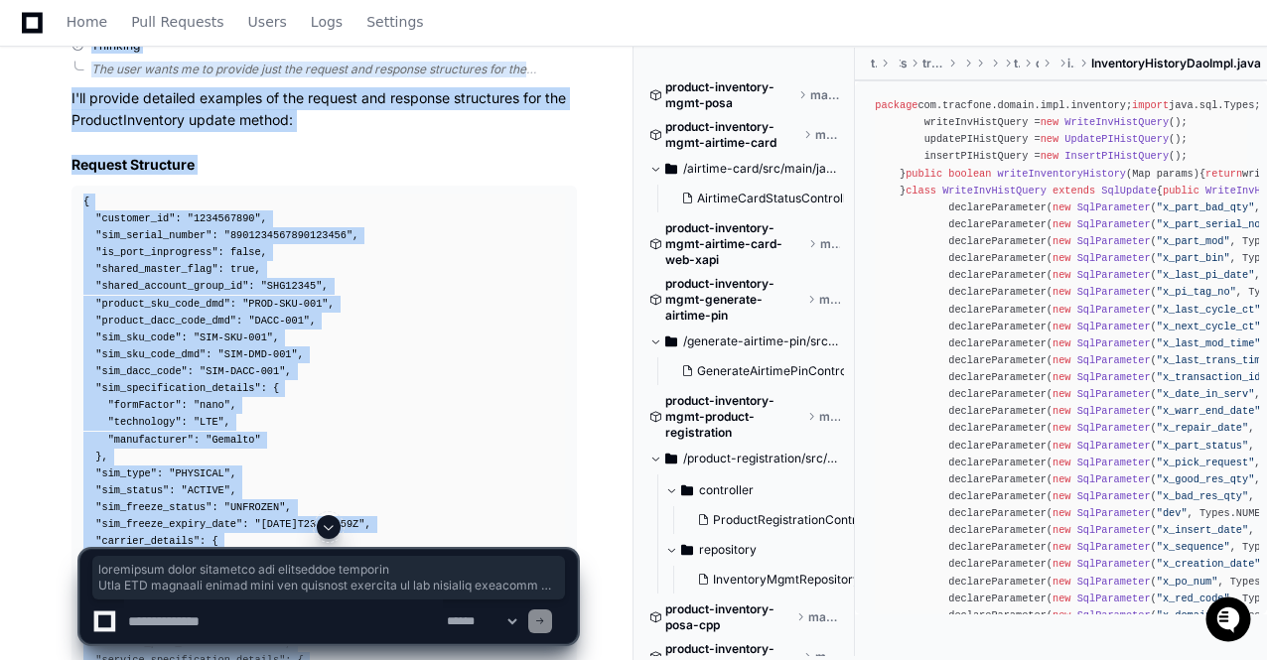
scroll to position [6929, 0]
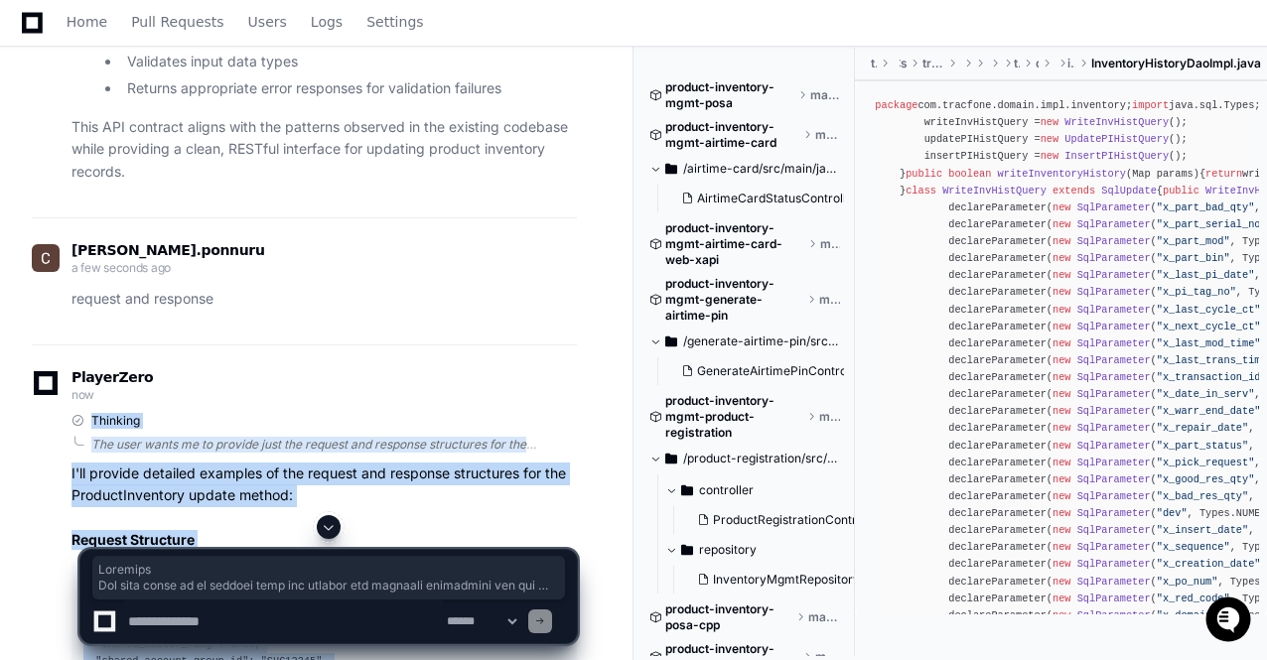
drag, startPoint x: 209, startPoint y: 503, endPoint x: 61, endPoint y: 426, distance: 167.8
copy div "Thinking The user wants me to provide just the request and response structures …"
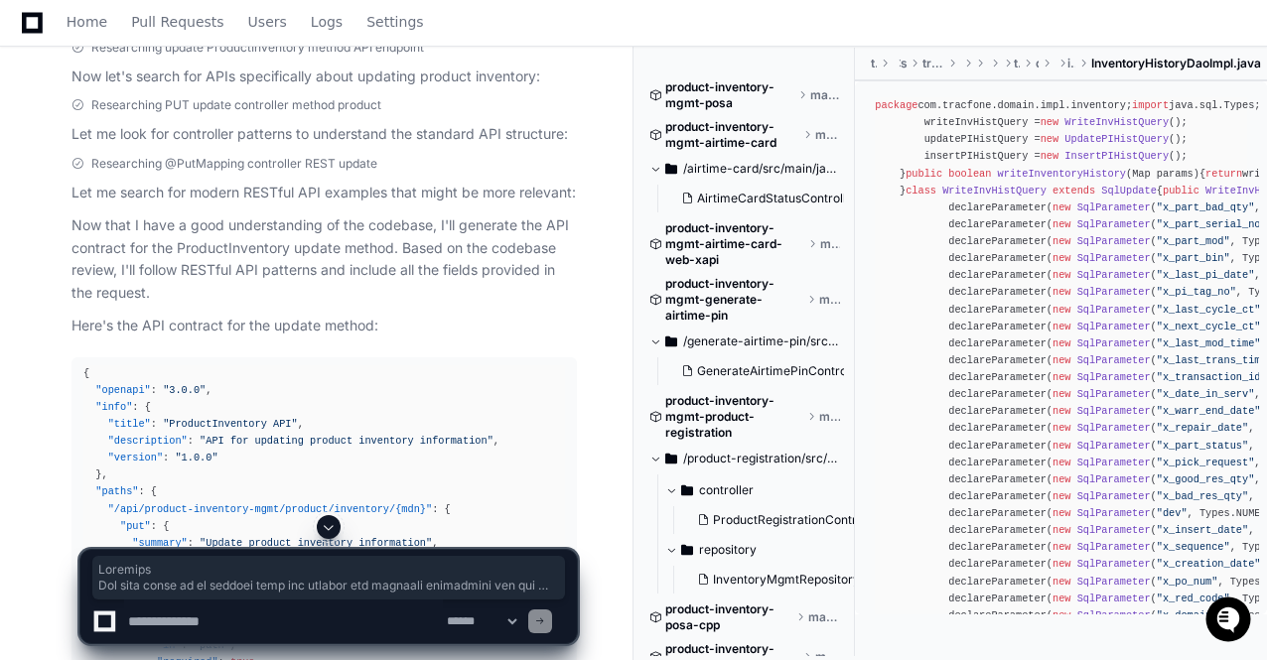
scroll to position [1384, 0]
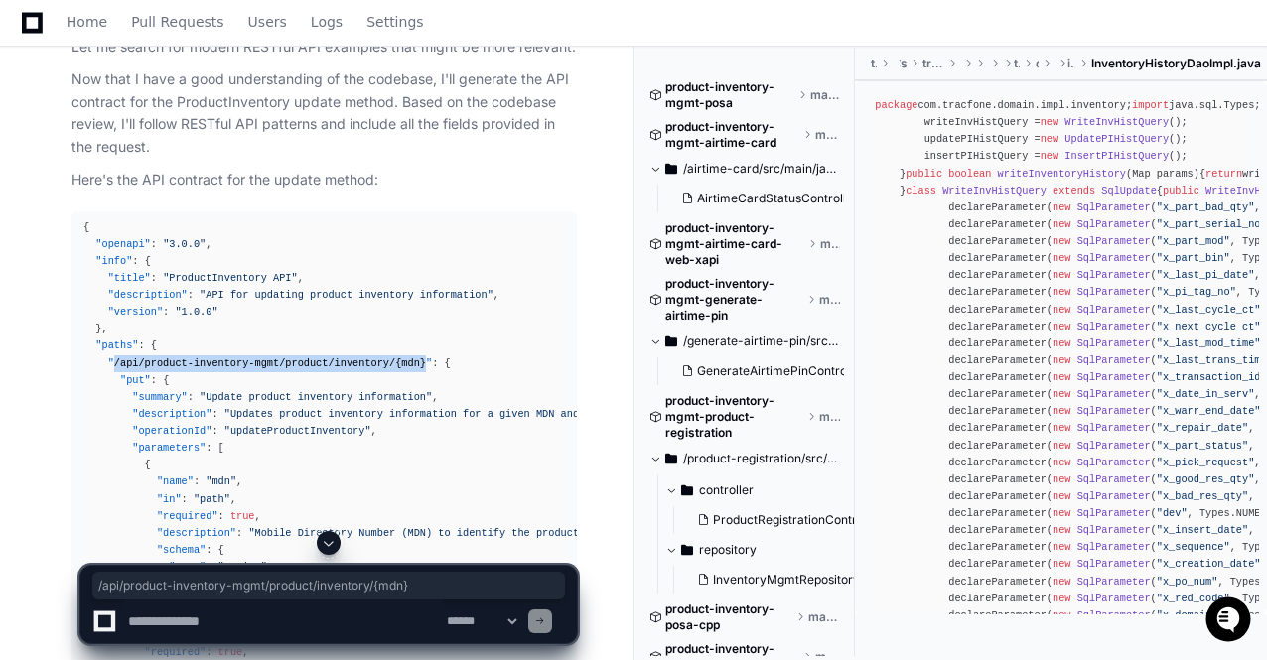
drag, startPoint x: 395, startPoint y: 364, endPoint x: 110, endPoint y: 362, distance: 284.9
click at [110, 362] on span ""/api/product-inventory-mgmt/product/inventory/{mdn}"" at bounding box center [270, 363] width 325 height 12
copy span "/api/product-inventory-mgmt/product/inventory/{mdn}"
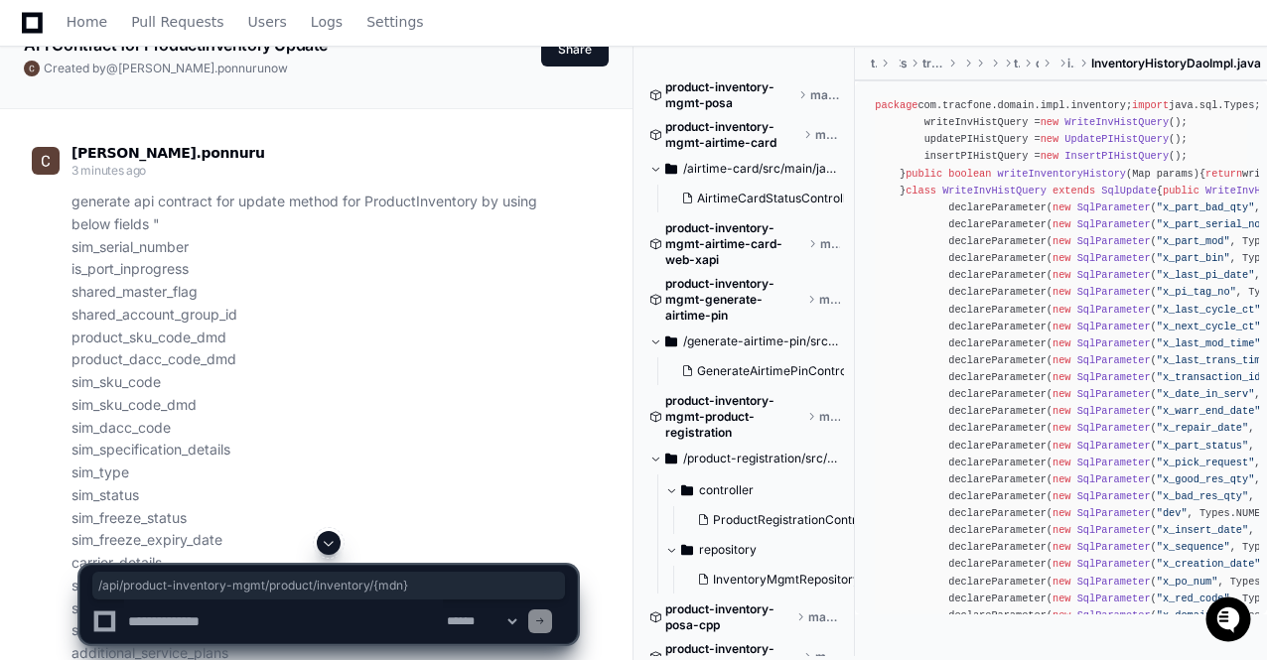
scroll to position [119, 0]
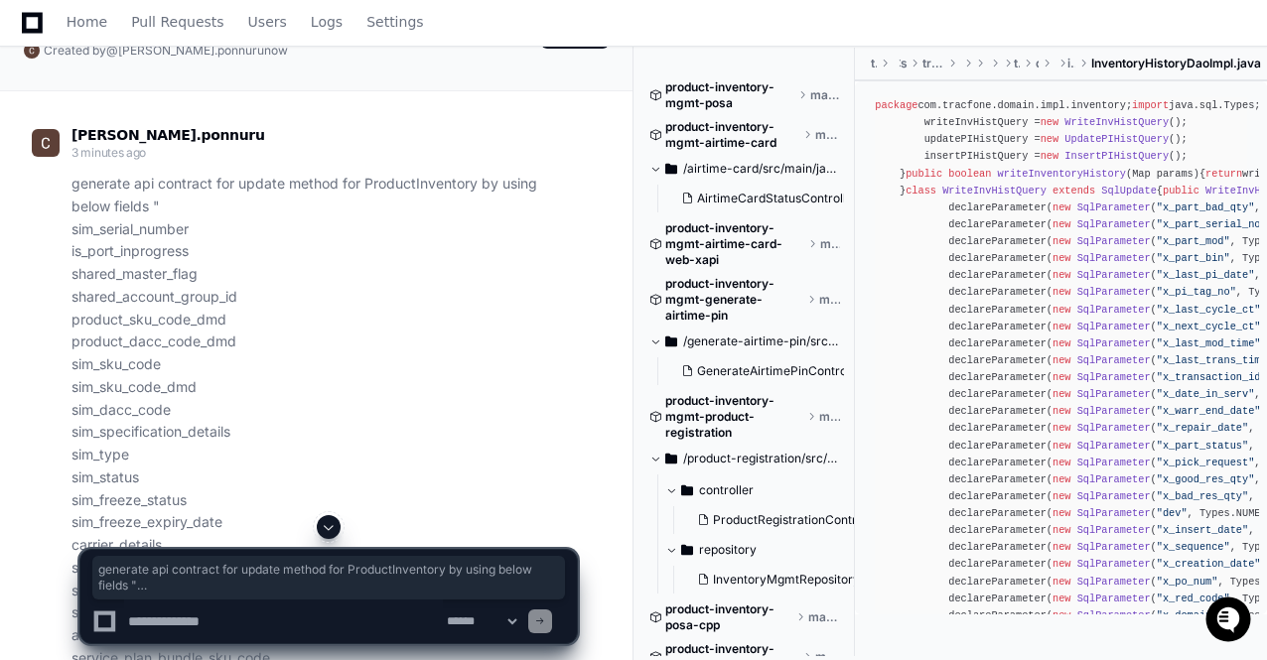
drag, startPoint x: 69, startPoint y: 180, endPoint x: 277, endPoint y: 468, distance: 354.9
click at [277, 468] on div "generate api contract for update method for ProductInventory by using below fie…" at bounding box center [304, 512] width 545 height 678
click at [277, 468] on p "generate api contract for update method for ProductInventory by using below fie…" at bounding box center [323, 512] width 505 height 678
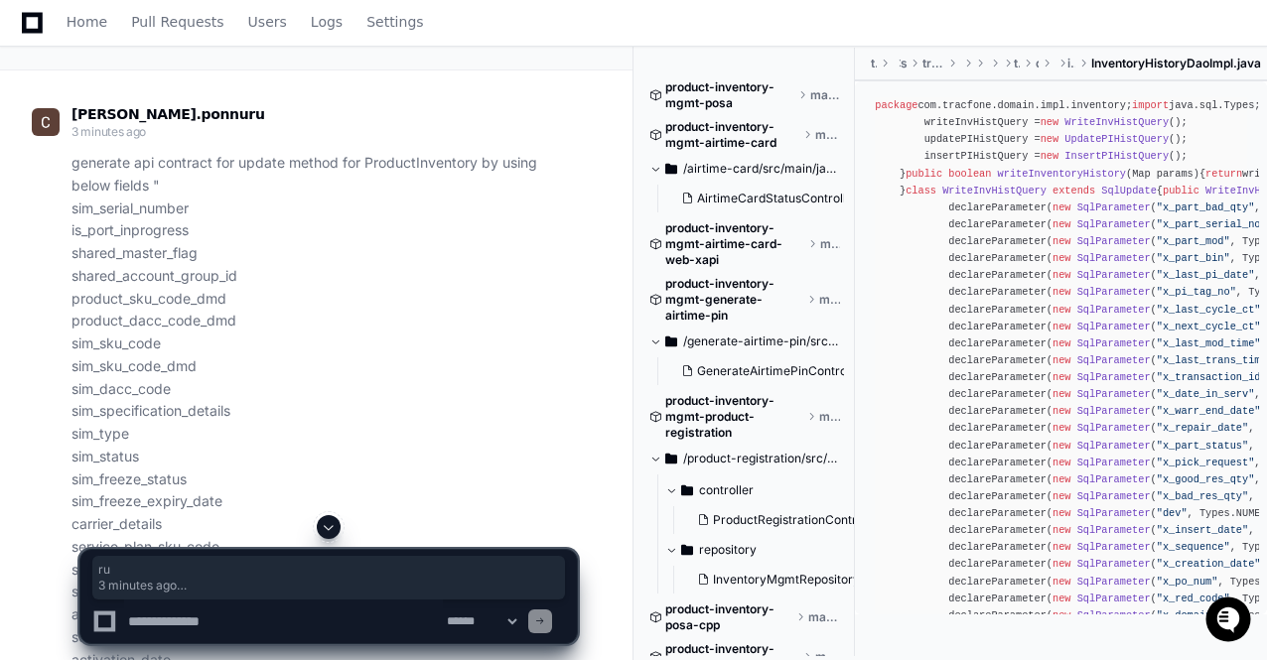
scroll to position [0, 0]
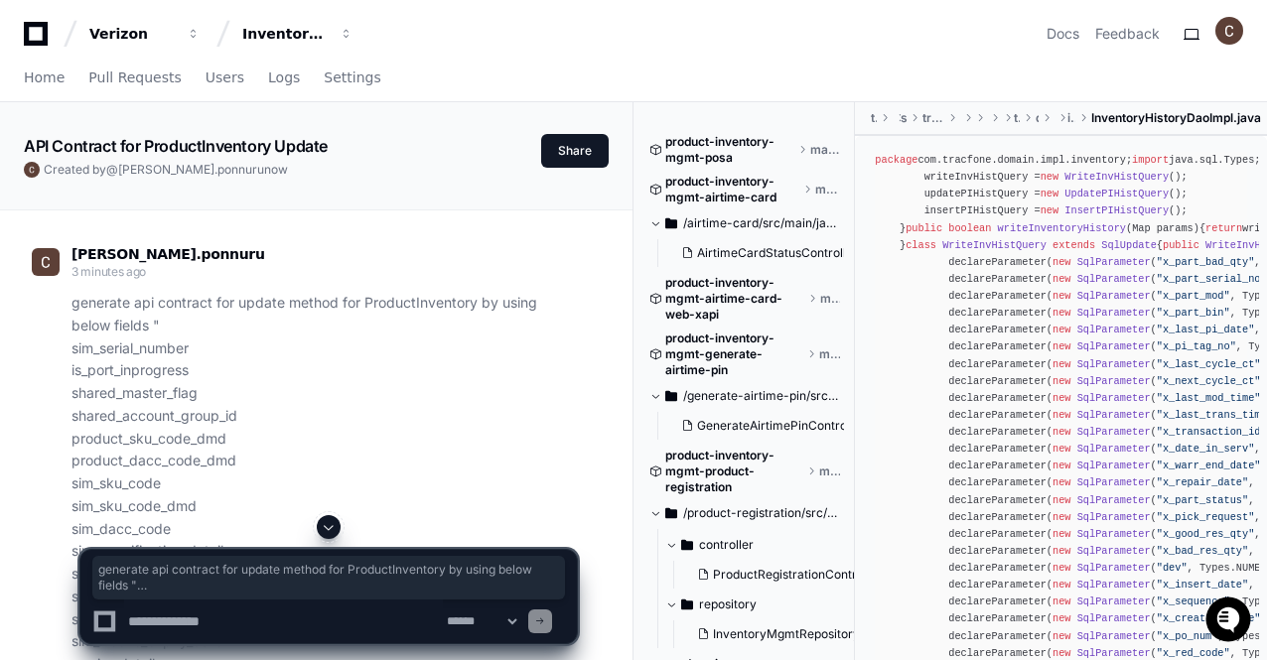
drag, startPoint x: 490, startPoint y: 251, endPoint x: 63, endPoint y: 305, distance: 431.2
click at [63, 305] on div "generate api contract for update method for ProductInventory by using below fie…" at bounding box center [304, 631] width 545 height 678
copy p "generate api contract for update method for ProductInventory by using below fie…"
click at [26, 25] on icon at bounding box center [36, 34] width 24 height 24
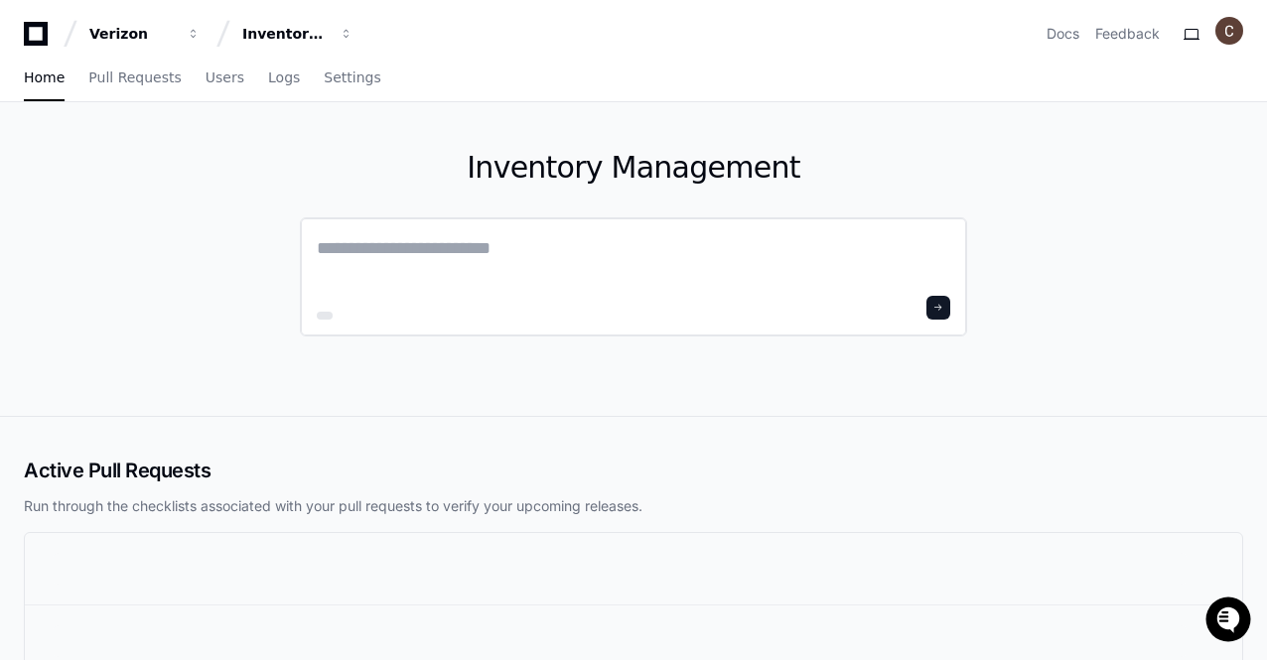
click at [427, 250] on textarea at bounding box center [633, 262] width 633 height 56
paste textarea "**********"
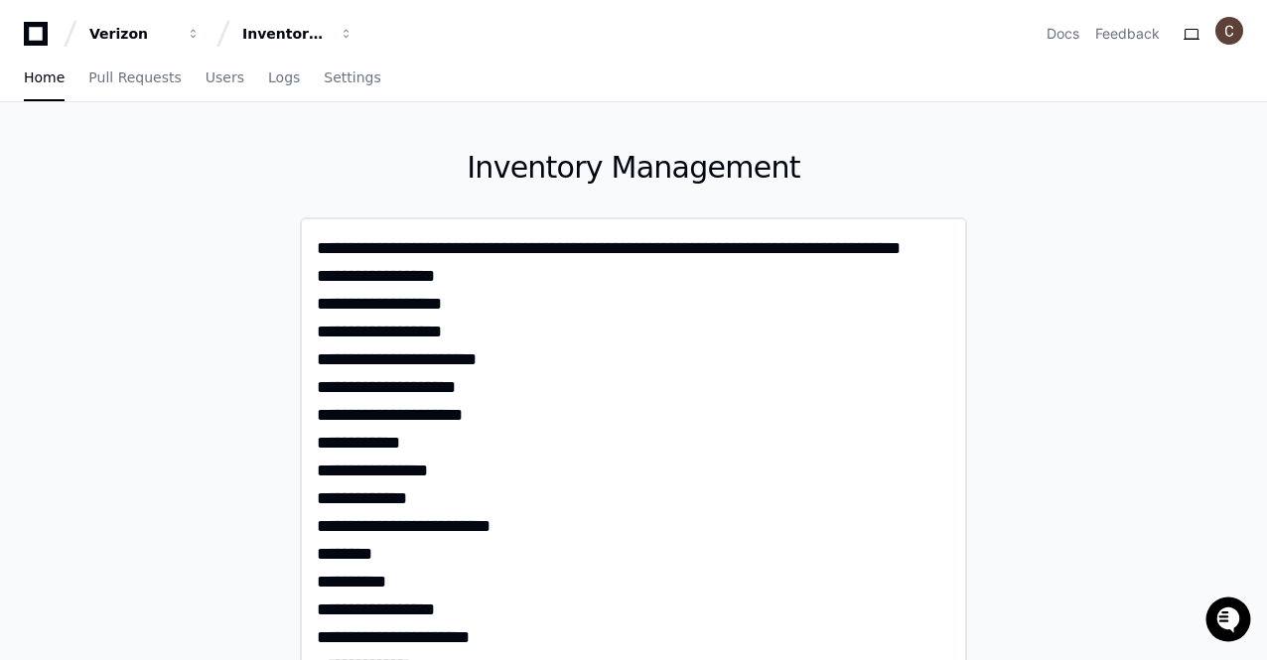
click at [712, 248] on textarea "**********" at bounding box center [634, 663] width 634 height 859
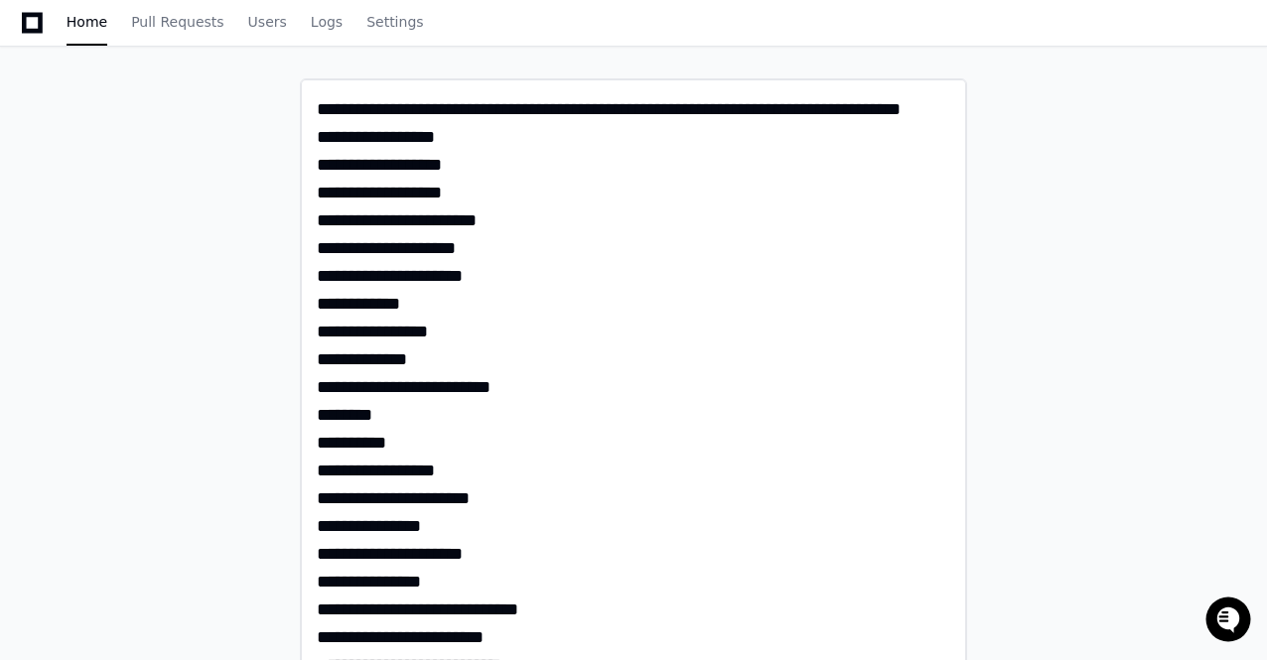
scroll to position [178, 0]
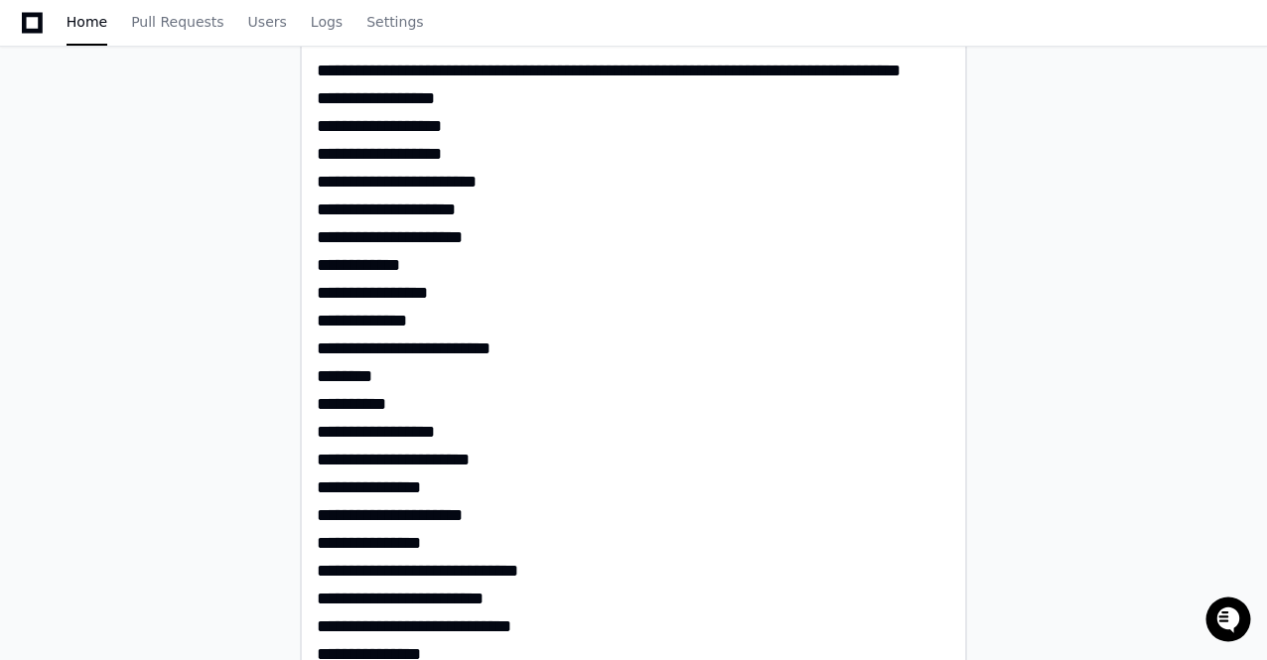
click at [432, 545] on textarea "**********" at bounding box center [634, 472] width 634 height 831
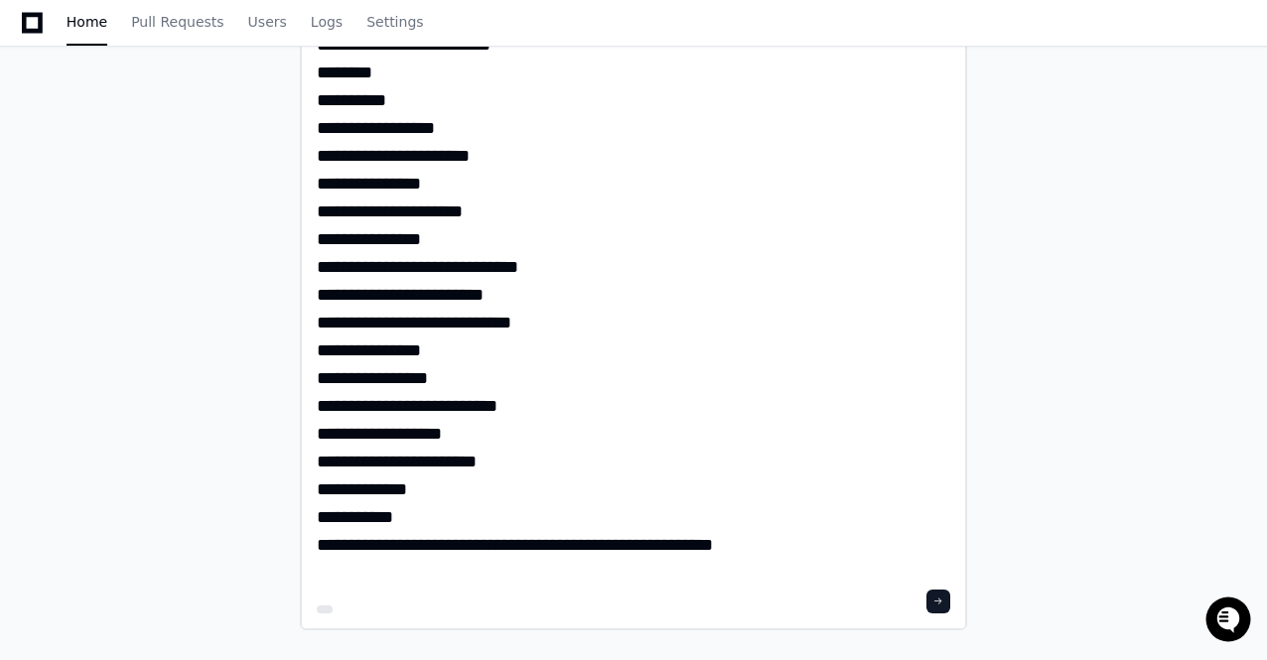
scroll to position [484, 0]
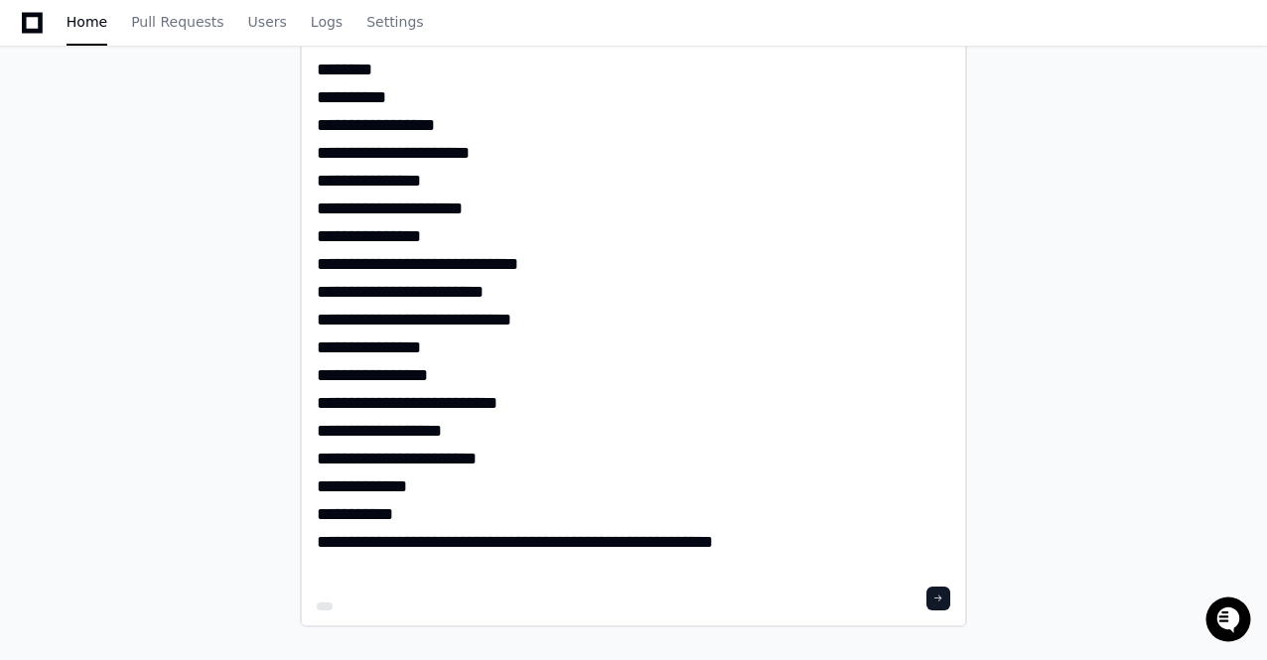
click at [511, 545] on textarea "**********" at bounding box center [634, 165] width 634 height 831
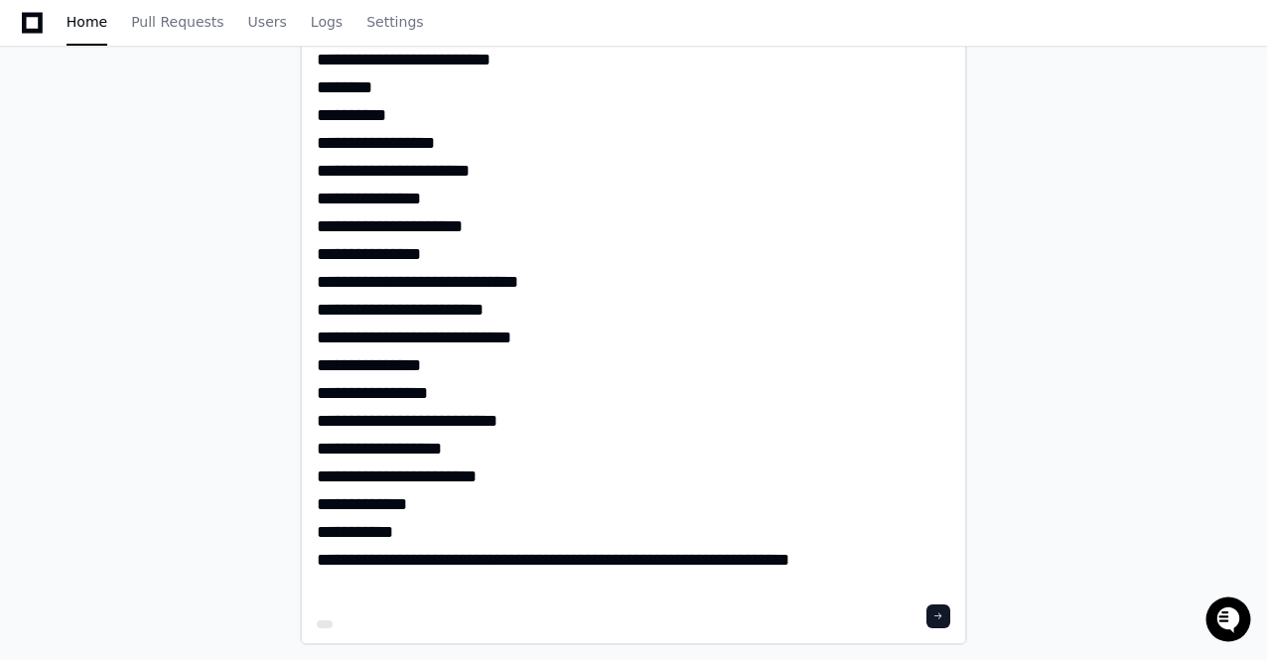
scroll to position [512, 0]
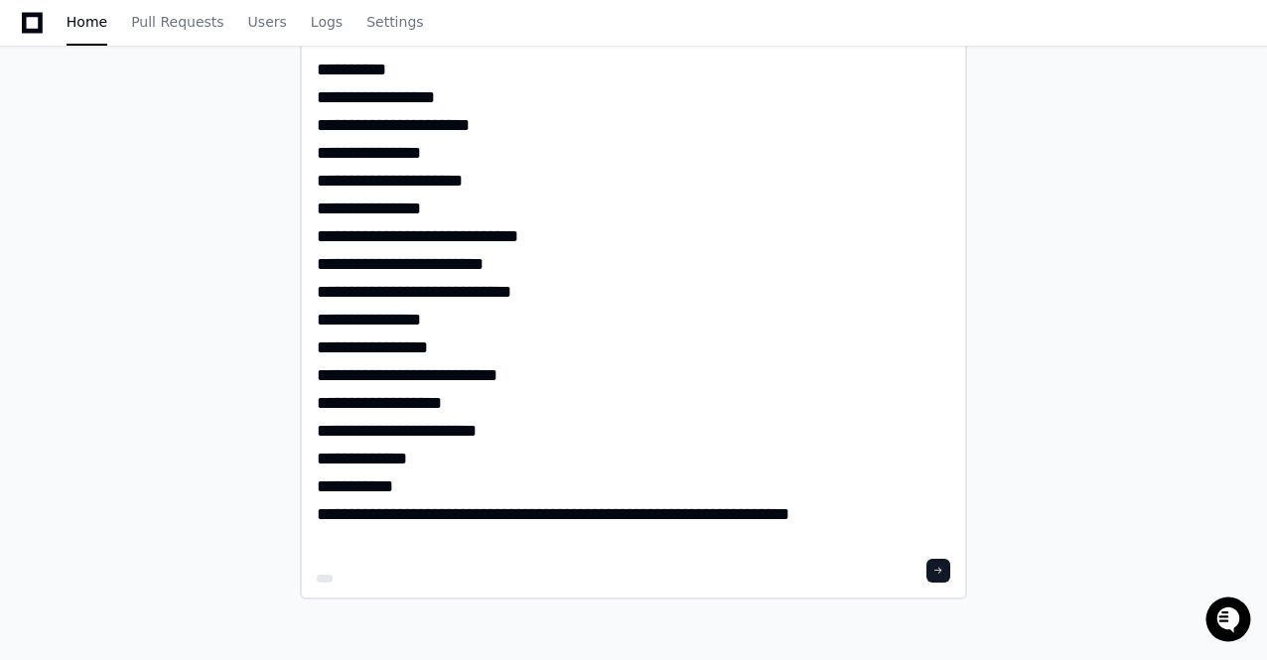
click at [606, 515] on textarea "**********" at bounding box center [634, 137] width 634 height 831
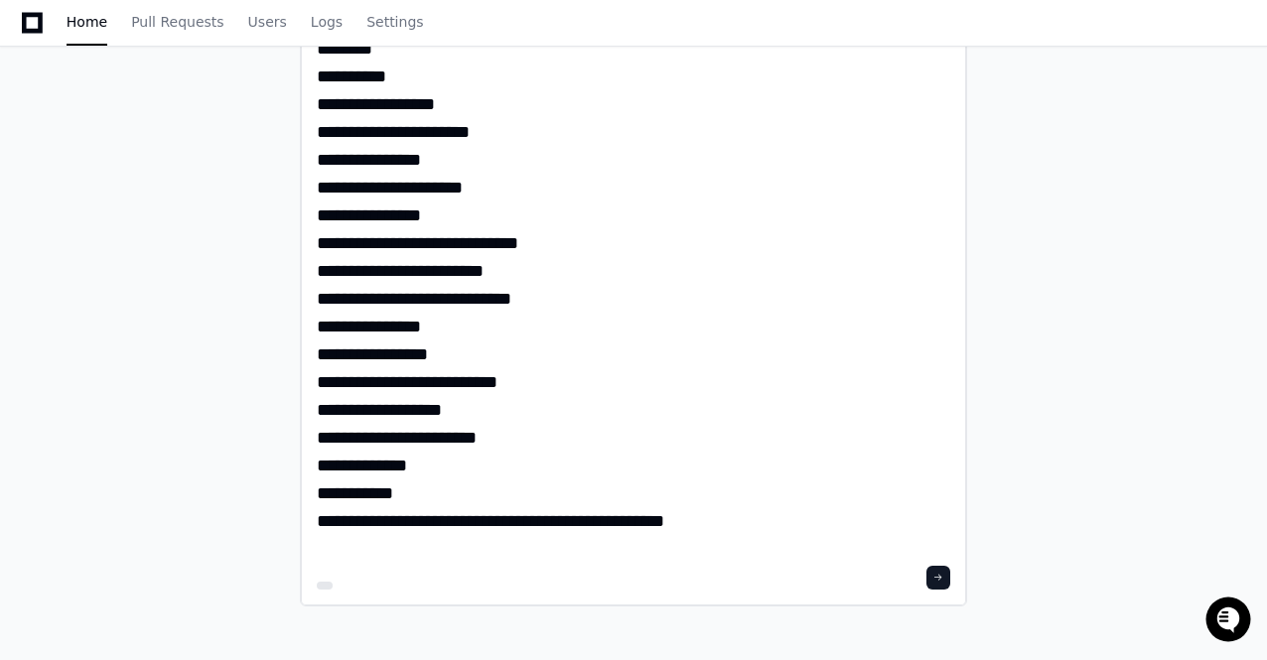
scroll to position [555, 0]
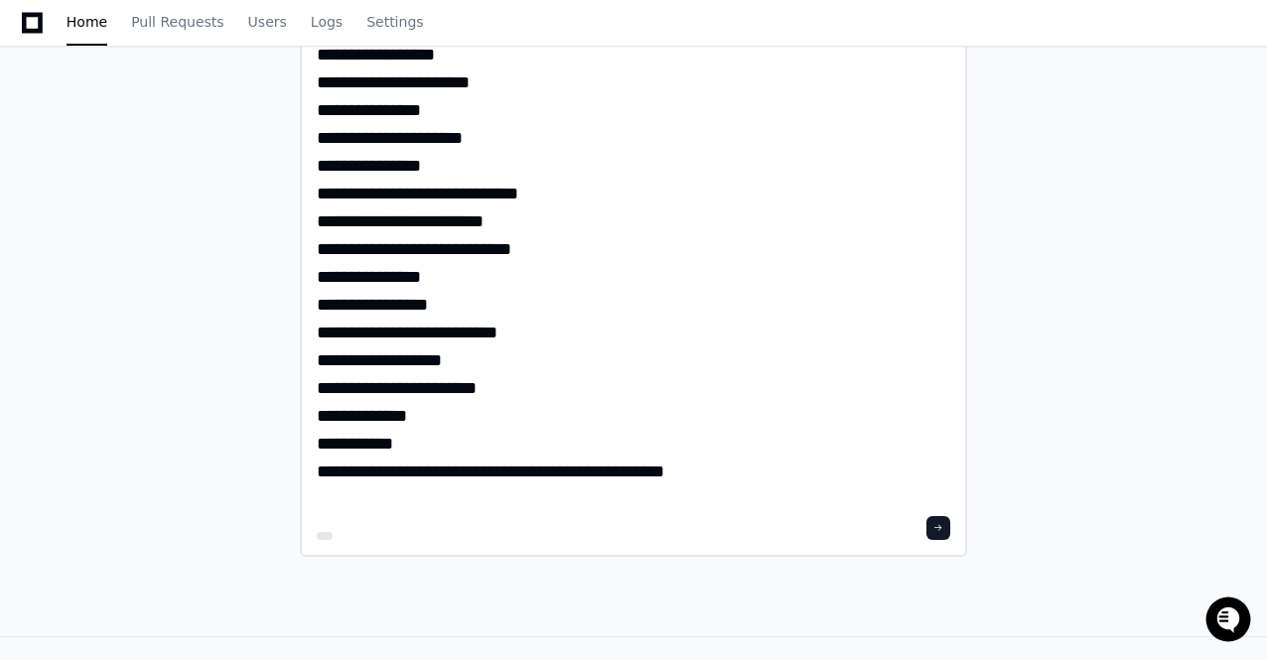
type textarea "**********"
click at [943, 525] on span at bounding box center [938, 528] width 10 height 10
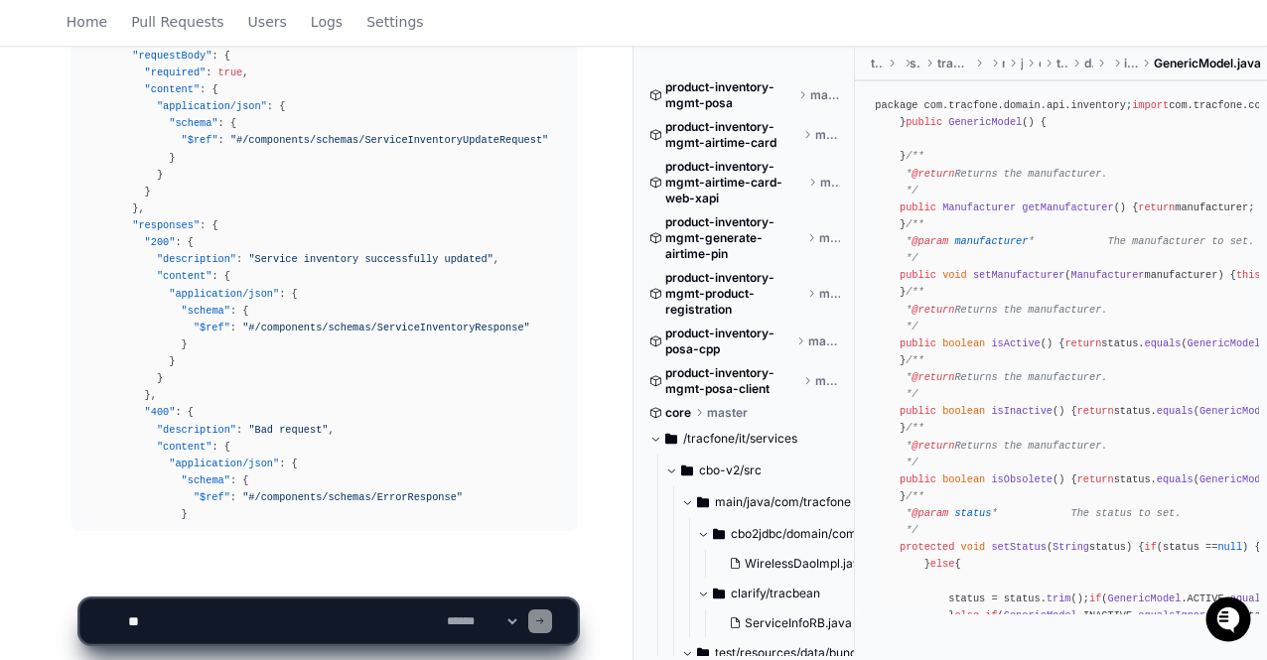
scroll to position [2033, 0]
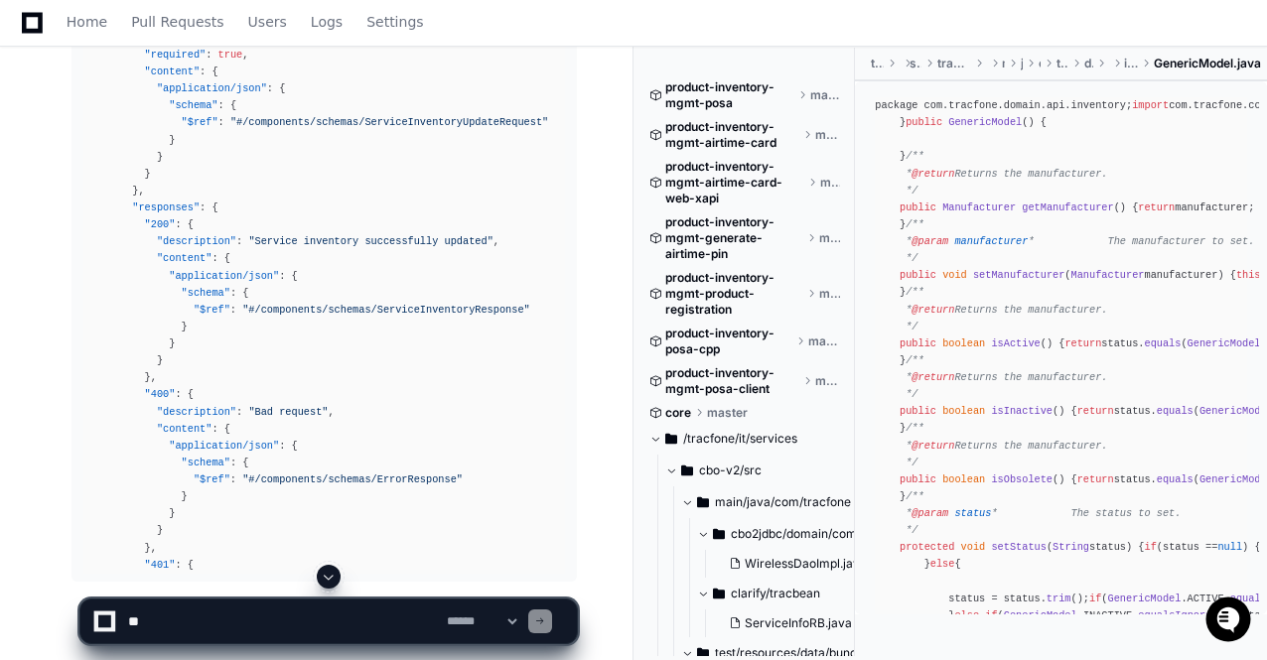
click at [323, 615] on textarea at bounding box center [283, 622] width 319 height 44
type textarea "**********"
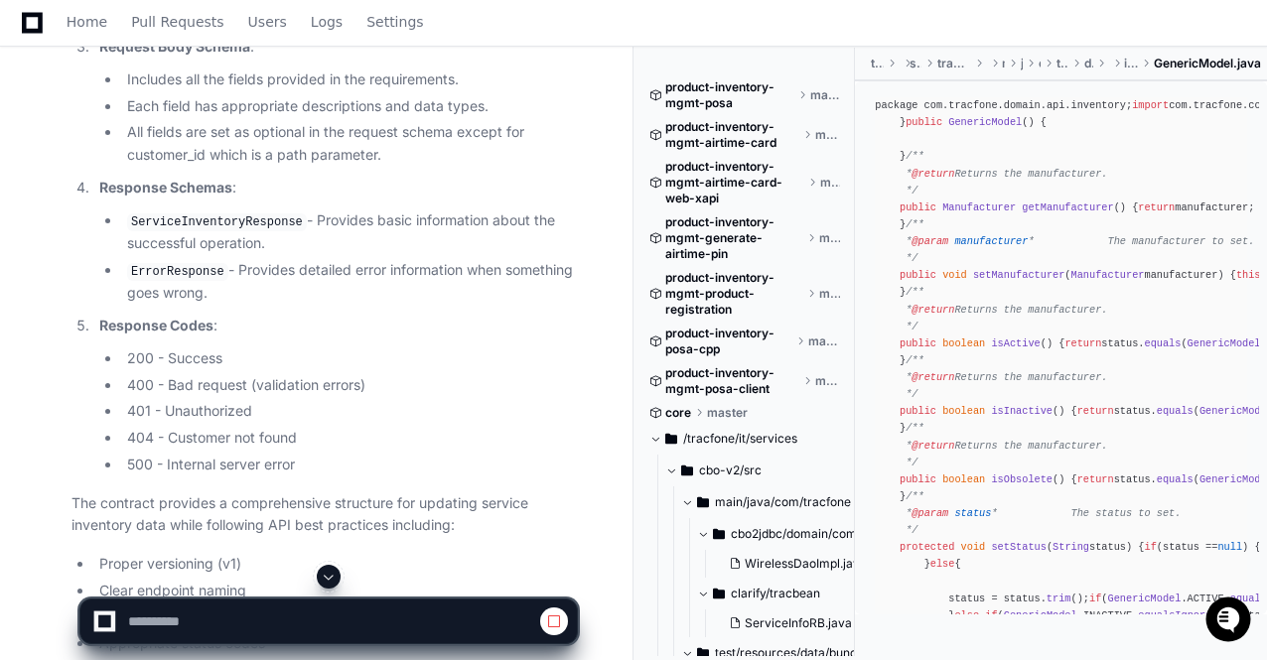
scroll to position [6777, 0]
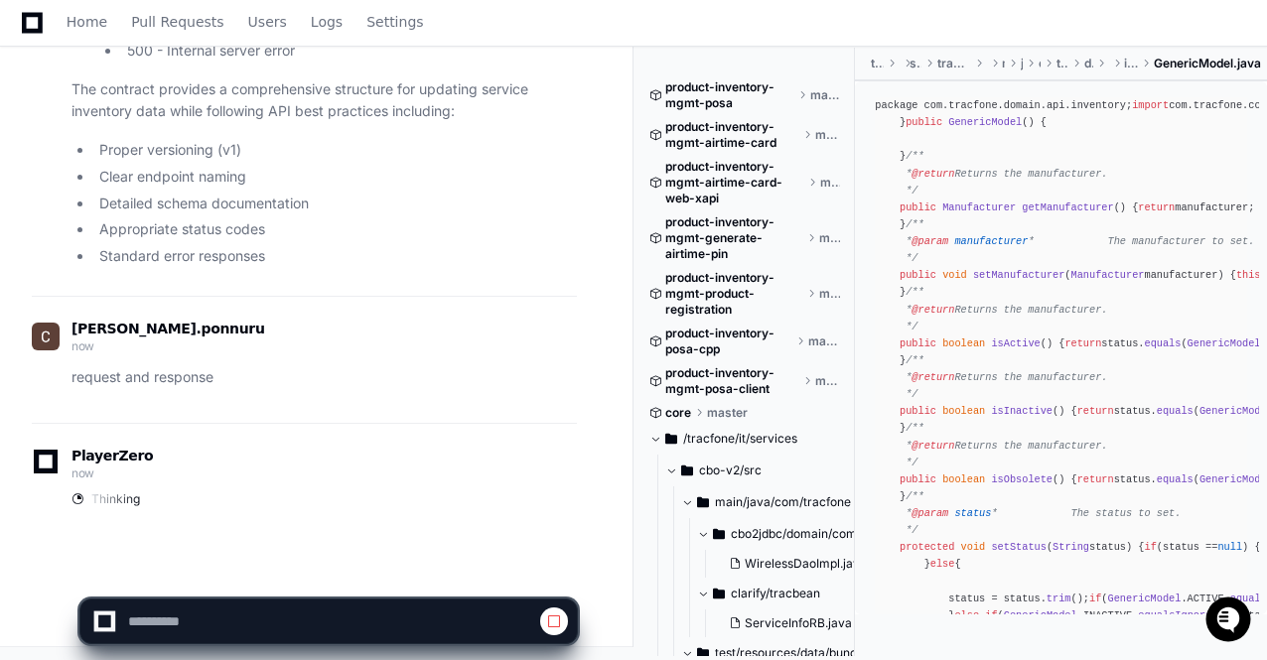
click at [381, 450] on div "PlayerZero now" at bounding box center [304, 467] width 545 height 34
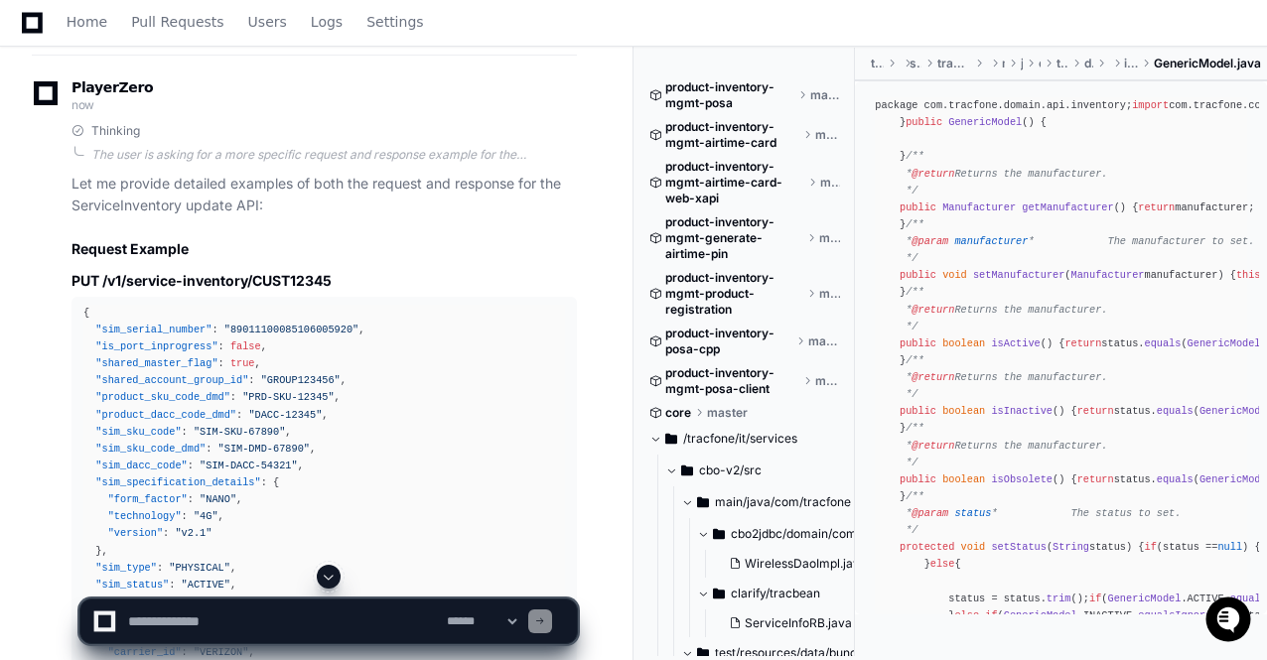
scroll to position [7142, 0]
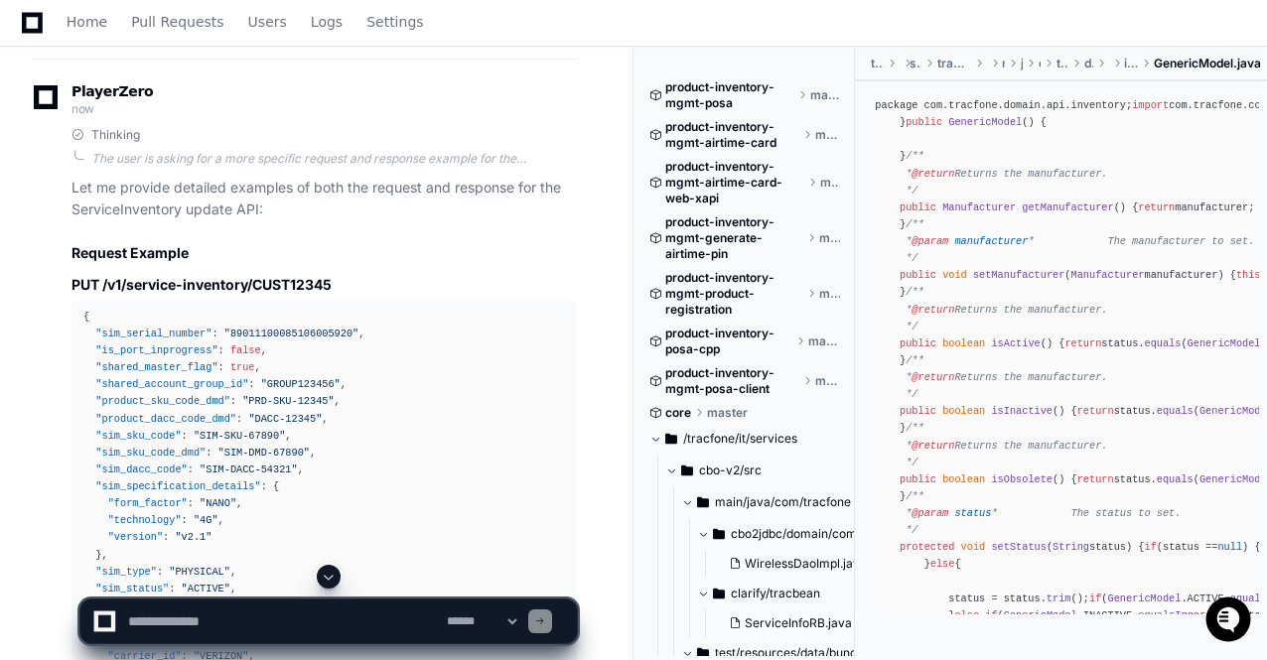
click at [279, 617] on textarea at bounding box center [283, 622] width 319 height 44
type textarea "**********"
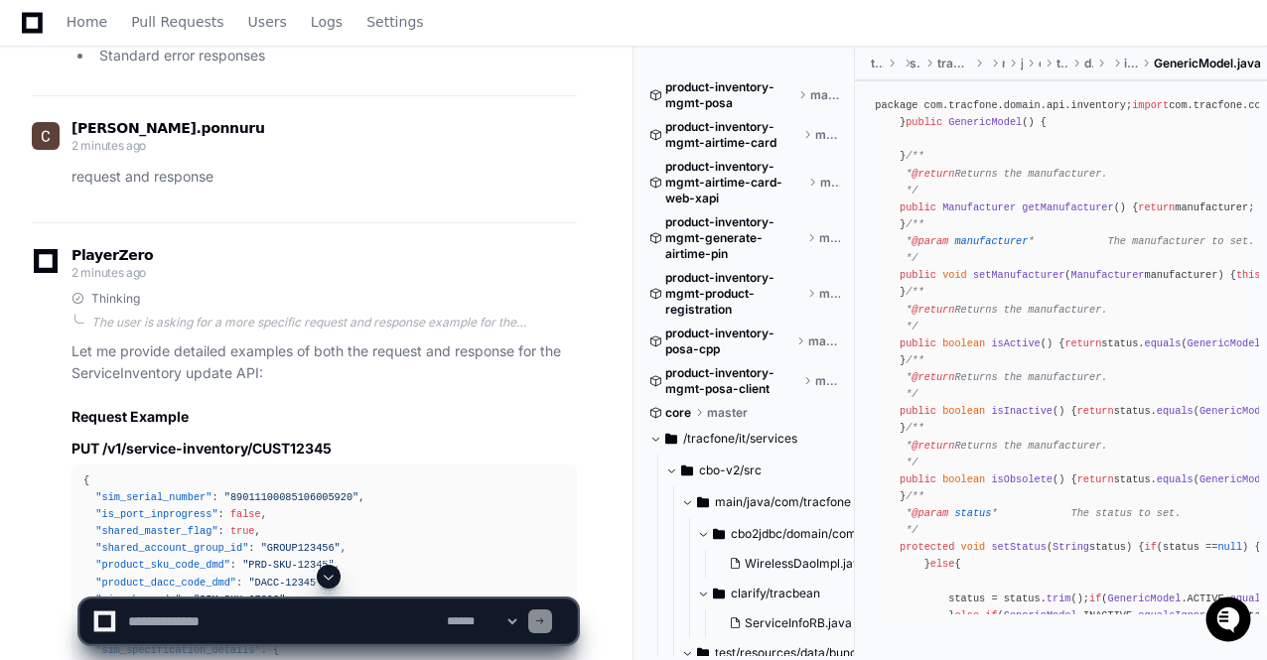
scroll to position [7295, 0]
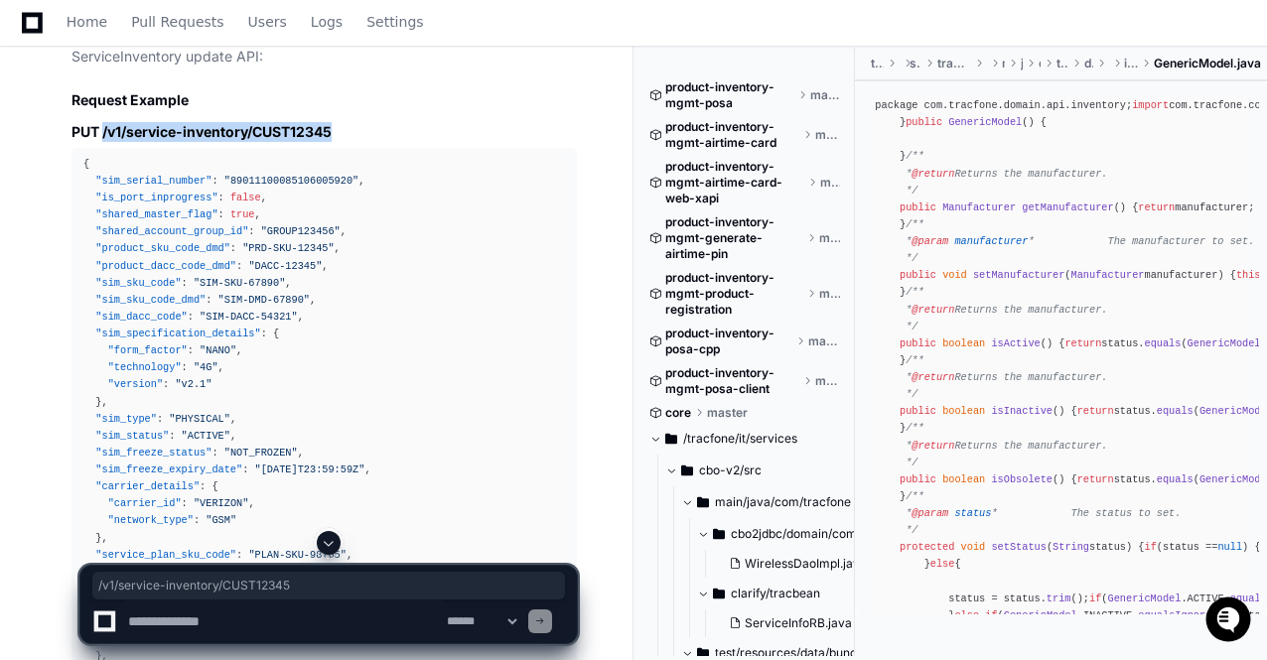
drag, startPoint x: 341, startPoint y: 125, endPoint x: 102, endPoint y: 130, distance: 238.3
click at [102, 130] on h3 "PUT /v1/service-inventory/CUST12345" at bounding box center [323, 132] width 505 height 20
copy h3 "/v1/service-inventory/CUST12345"
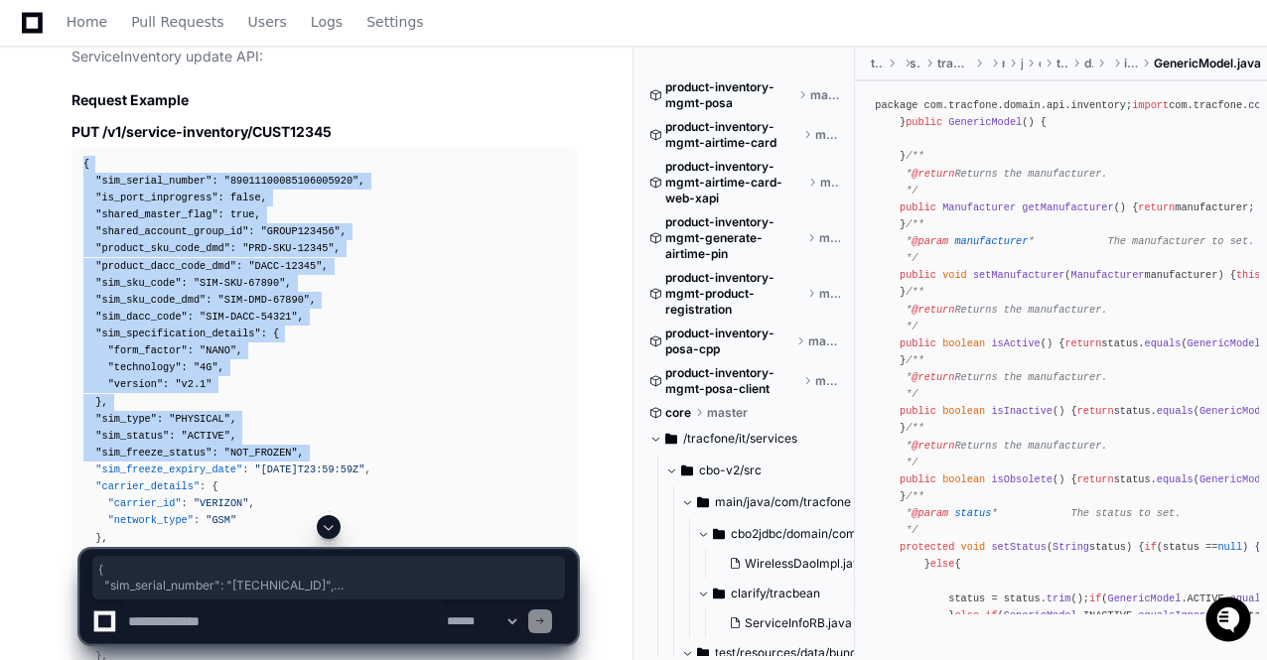
drag, startPoint x: 82, startPoint y: 159, endPoint x: 69, endPoint y: 460, distance: 301.1
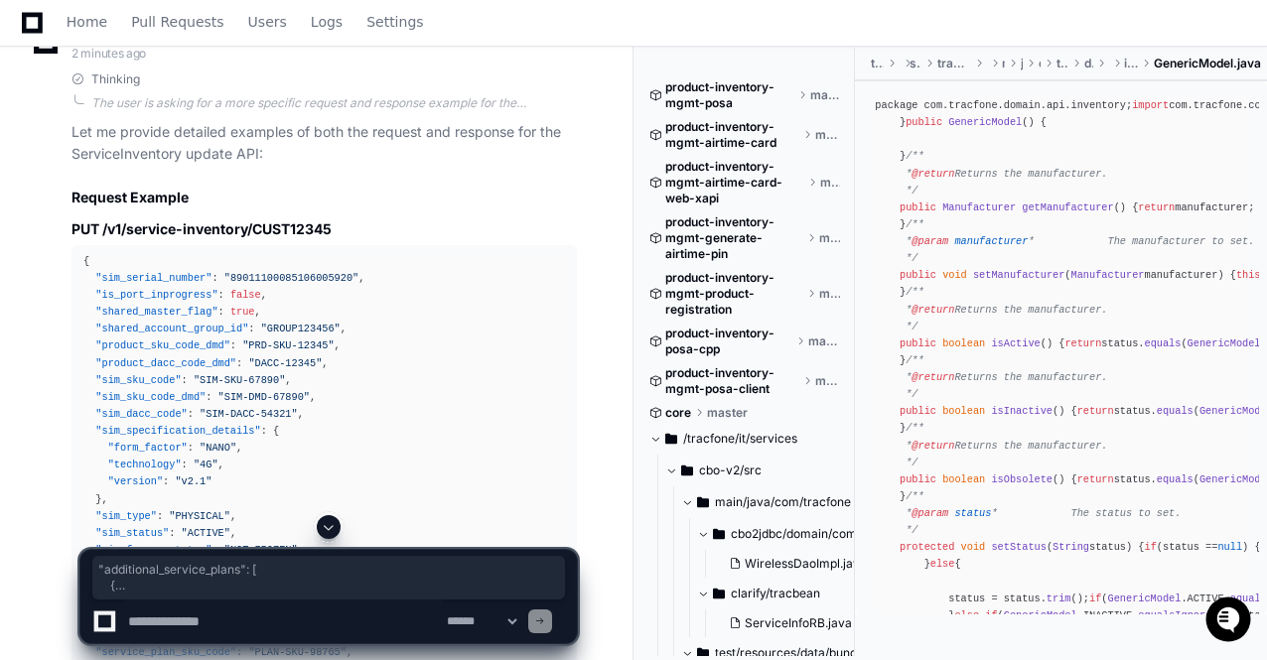
scroll to position [7447, 0]
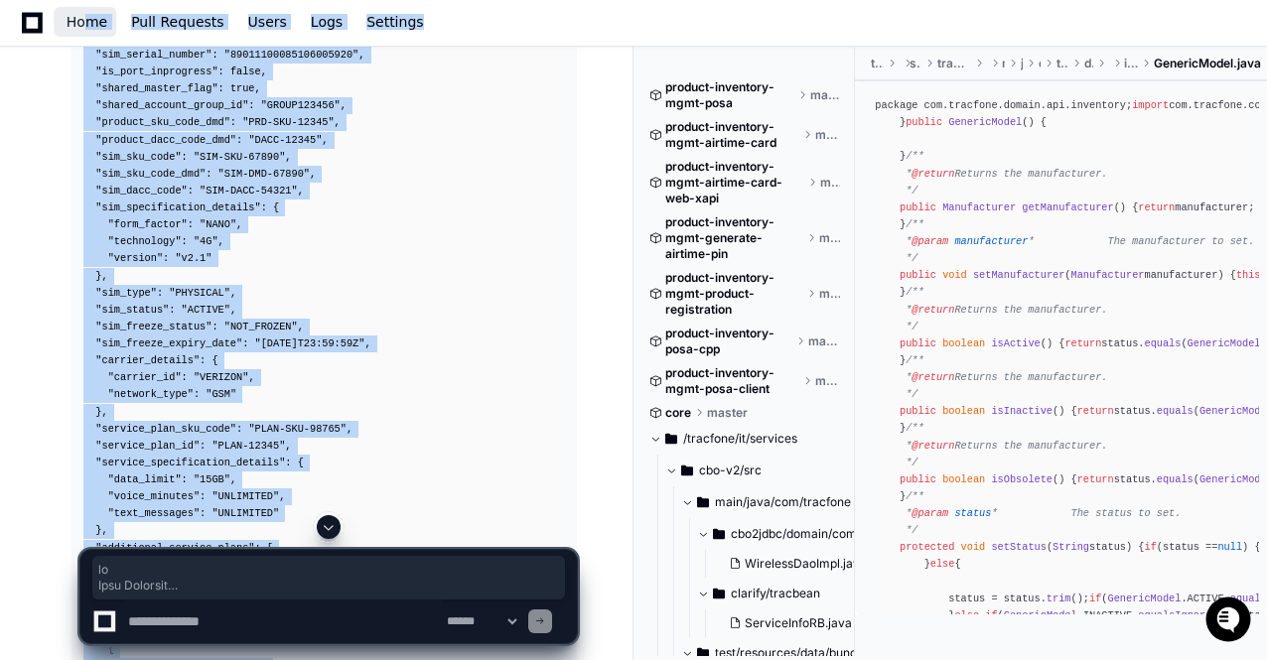
drag, startPoint x: 371, startPoint y: 474, endPoint x: 85, endPoint y: 1, distance: 552.3
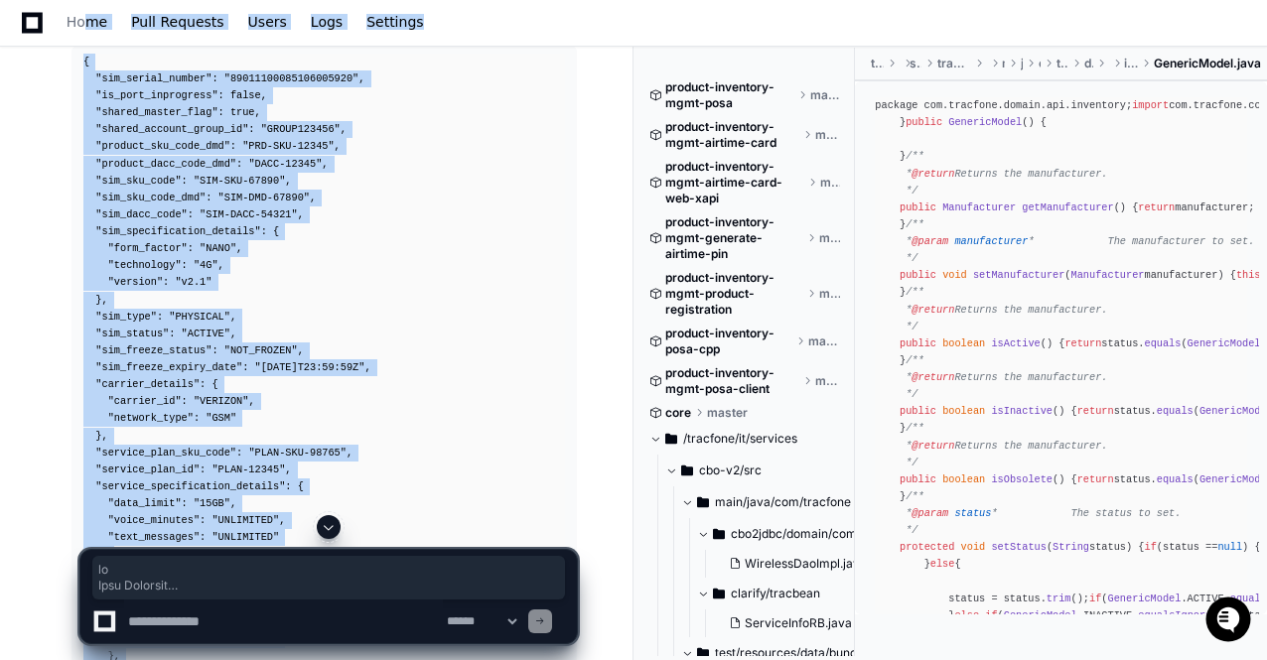
scroll to position [7340, 0]
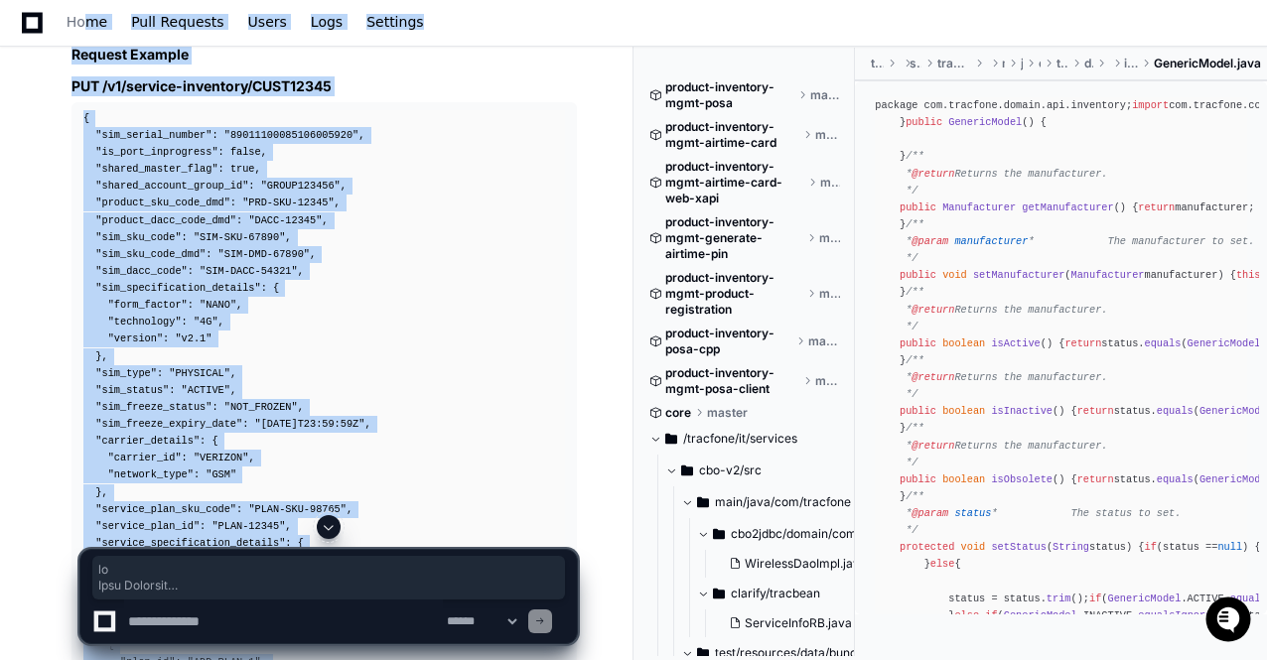
click at [397, 181] on div "{ "sim_serial_number" : "89011100085106005920" , "is_port_inprogress" : false ,…" at bounding box center [323, 552] width 481 height 885
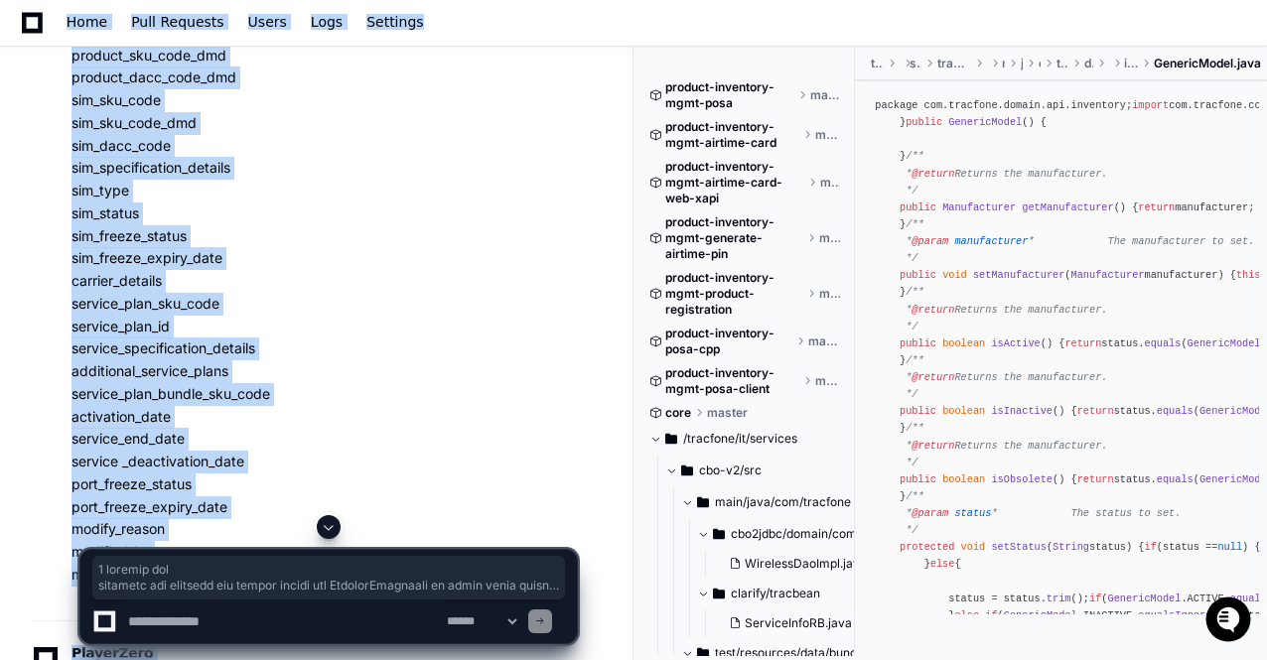
scroll to position [0, 0]
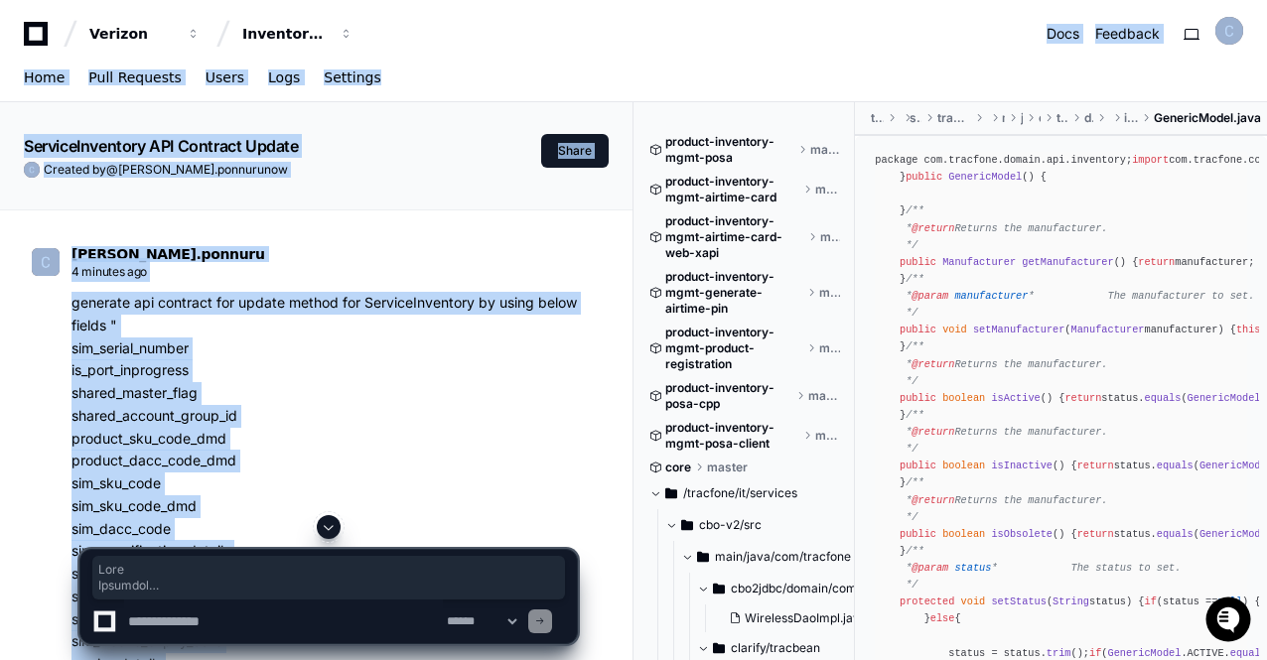
drag, startPoint x: 588, startPoint y: 549, endPoint x: 480, endPoint y: -86, distance: 644.3
copy div "Docs Feedback Home Pull Requests Users Logs Settings ServiceInventory API Contr…"
